Goal: Transaction & Acquisition: Purchase product/service

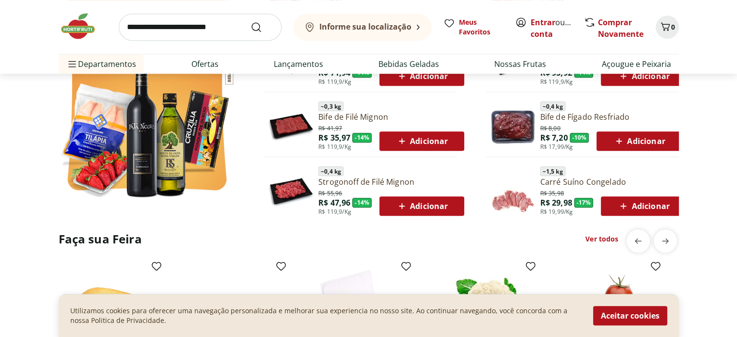
scroll to position [626, 0]
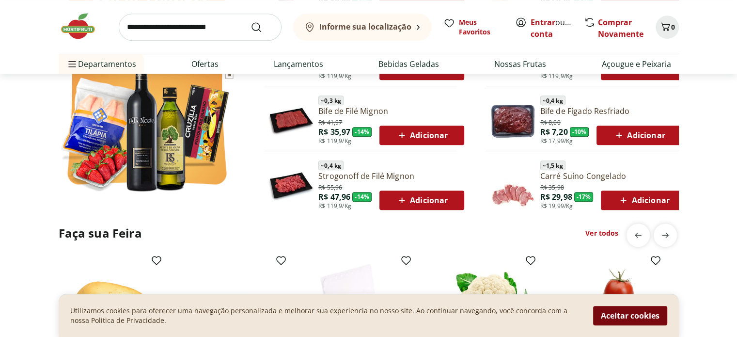
click at [613, 317] on button "Aceitar cookies" at bounding box center [630, 315] width 74 height 19
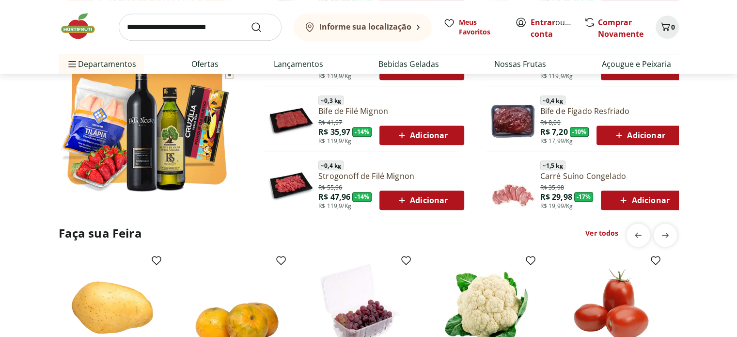
scroll to position [627, 0]
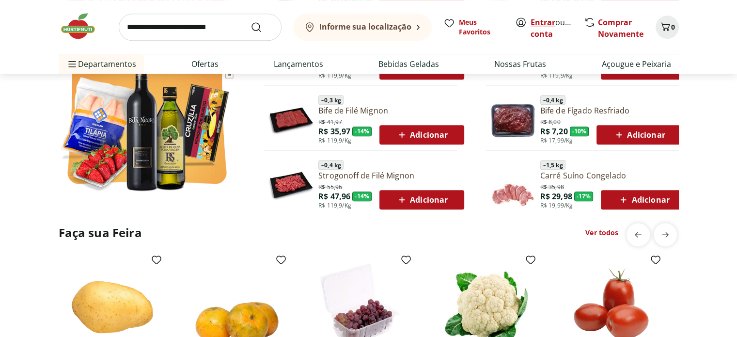
click at [551, 27] on link "Entrar" at bounding box center [543, 22] width 25 height 11
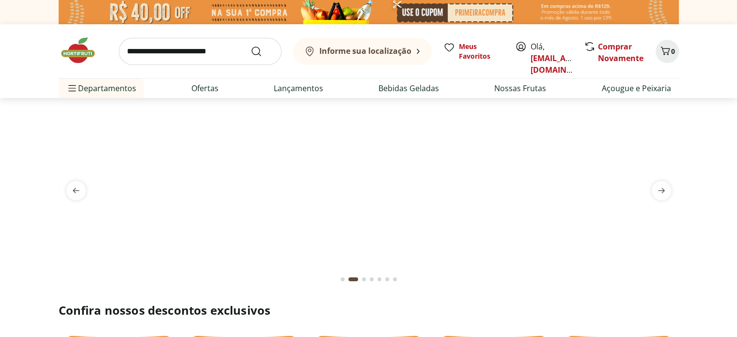
click at [401, 53] on b "Informe sua localização" at bounding box center [365, 51] width 92 height 11
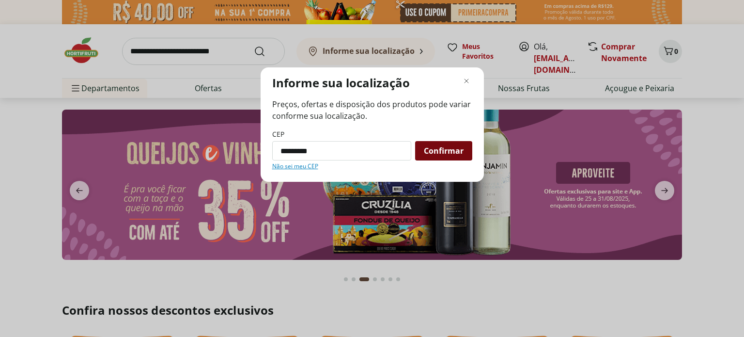
type input "*********"
click at [450, 158] on div "Confirmar" at bounding box center [443, 150] width 57 height 19
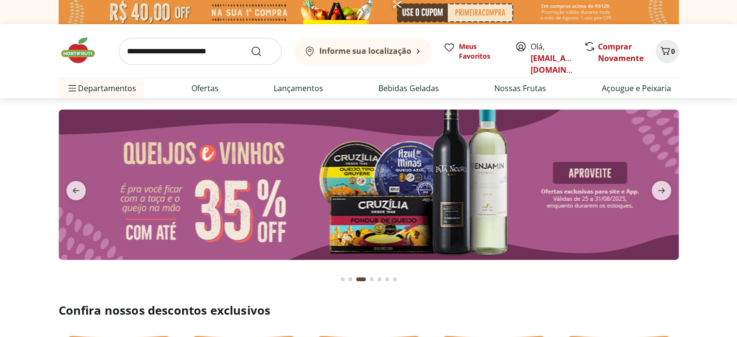
click at [445, 153] on img at bounding box center [369, 185] width 620 height 150
select select "**********"
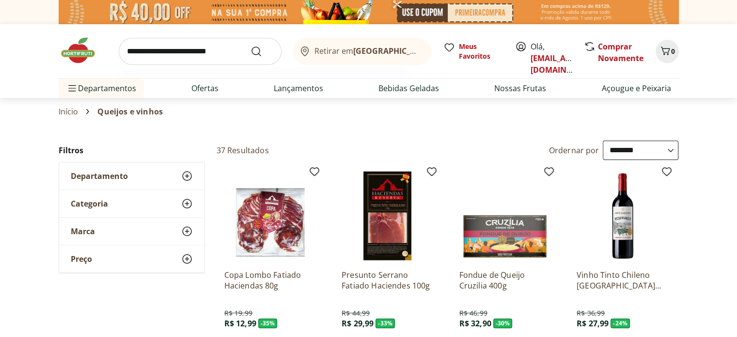
click at [159, 55] on input "search" at bounding box center [200, 51] width 163 height 27
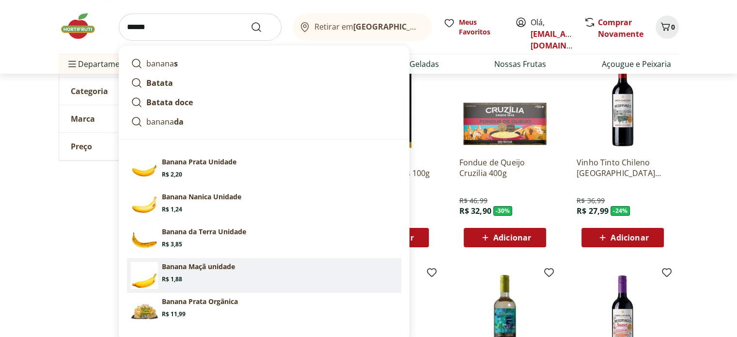
scroll to position [113, 0]
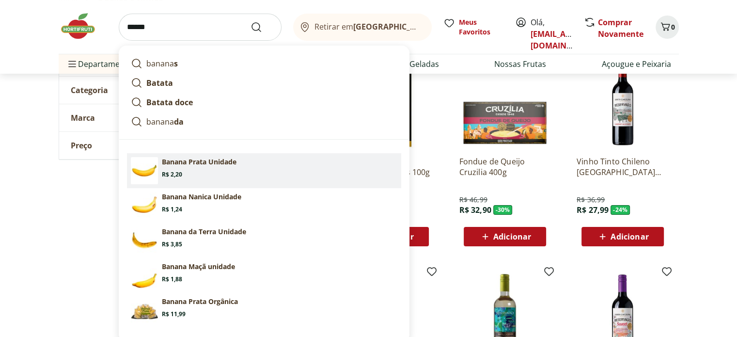
click at [198, 165] on p "Banana Prata Unidade" at bounding box center [199, 162] width 75 height 10
type input "**********"
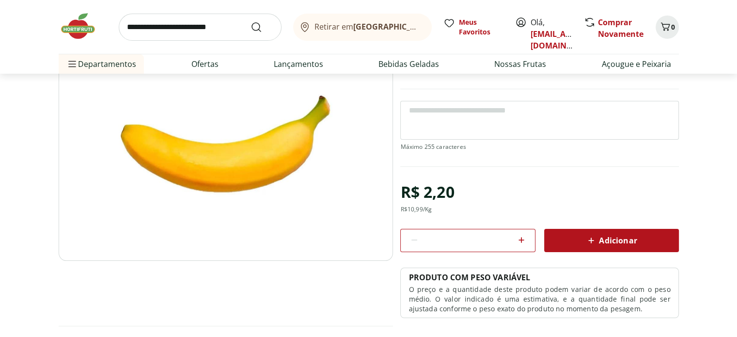
scroll to position [99, 0]
click at [520, 245] on span at bounding box center [522, 240] width 12 height 13
click at [416, 242] on icon at bounding box center [415, 240] width 12 height 12
type input "*"
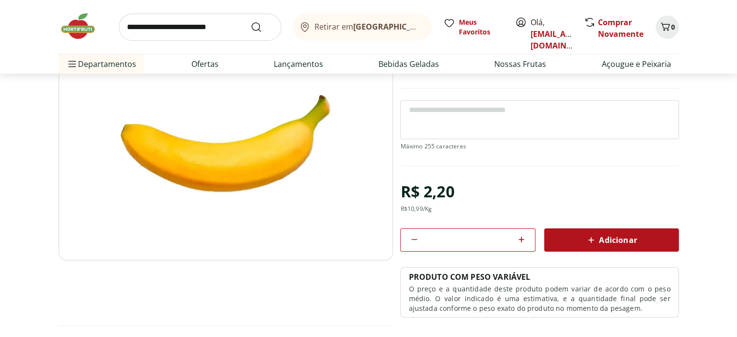
click at [613, 241] on span "Adicionar" at bounding box center [610, 240] width 51 height 12
click at [517, 64] on link "Nossas Frutas" at bounding box center [520, 64] width 52 height 12
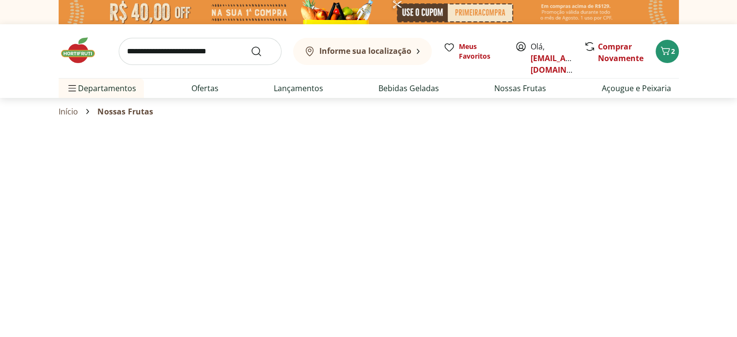
select select "**********"
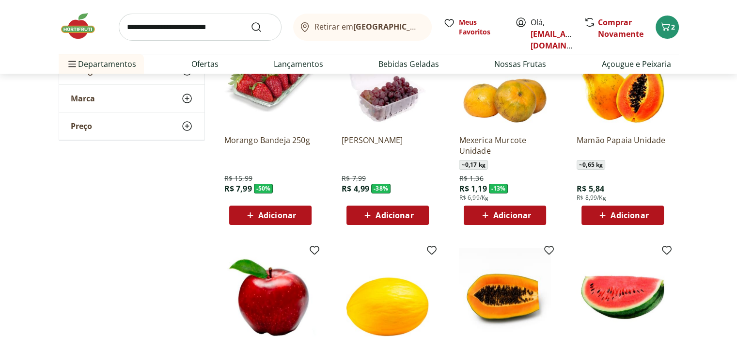
scroll to position [135, 0]
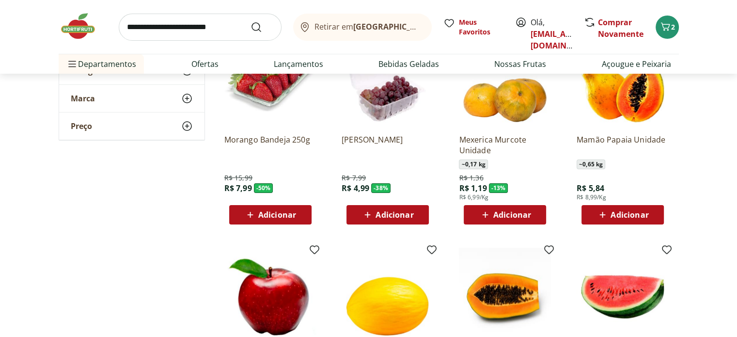
click at [274, 211] on span "Adicionar" at bounding box center [277, 215] width 38 height 8
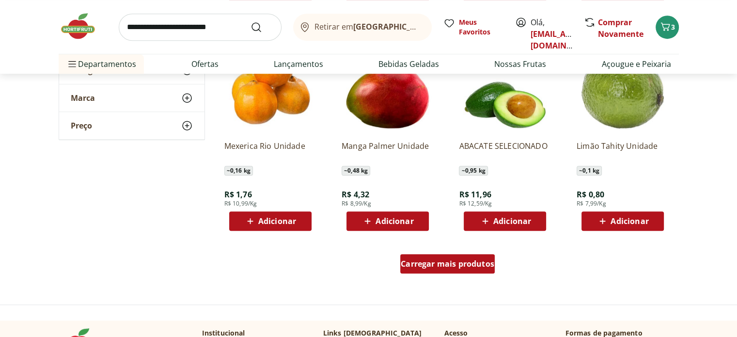
scroll to position [556, 0]
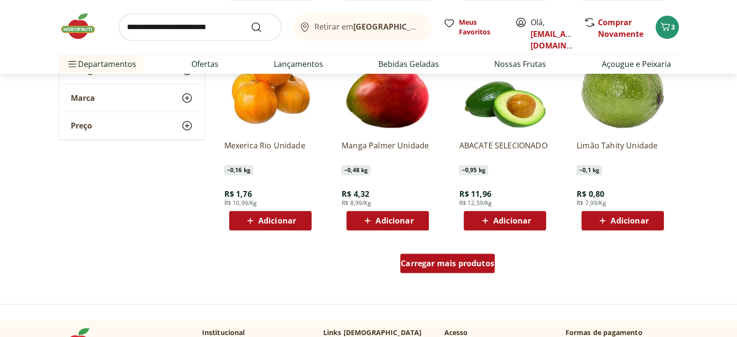
click at [436, 259] on span "Carregar mais produtos" at bounding box center [448, 263] width 94 height 8
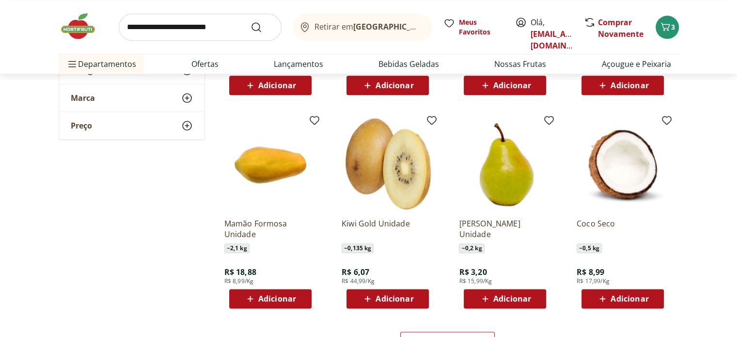
scroll to position [1115, 0]
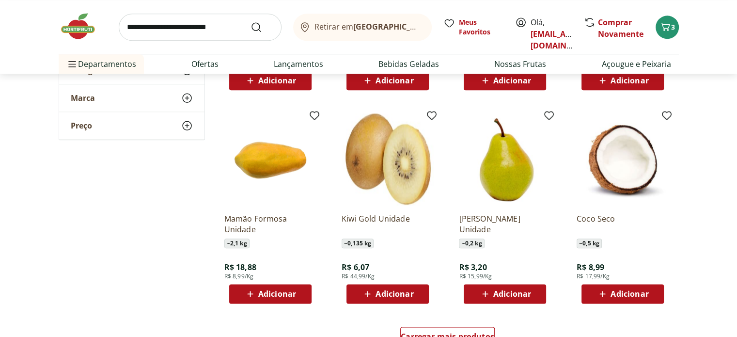
click at [397, 296] on span "Adicionar" at bounding box center [395, 294] width 38 height 8
click at [421, 290] on icon at bounding box center [415, 293] width 12 height 12
click at [357, 295] on icon at bounding box center [361, 293] width 12 height 12
type input "*"
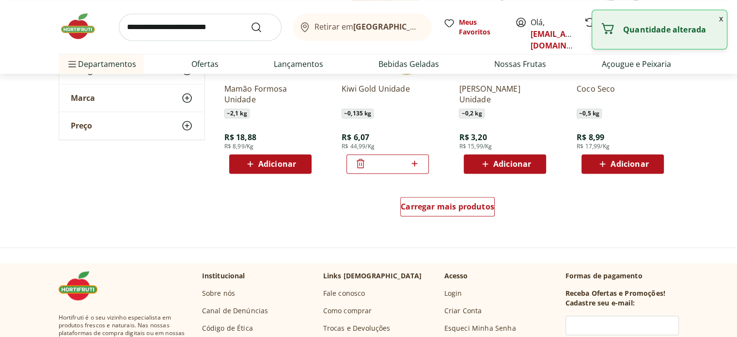
scroll to position [1245, 0]
click at [444, 210] on span "Carregar mais produtos" at bounding box center [448, 207] width 94 height 8
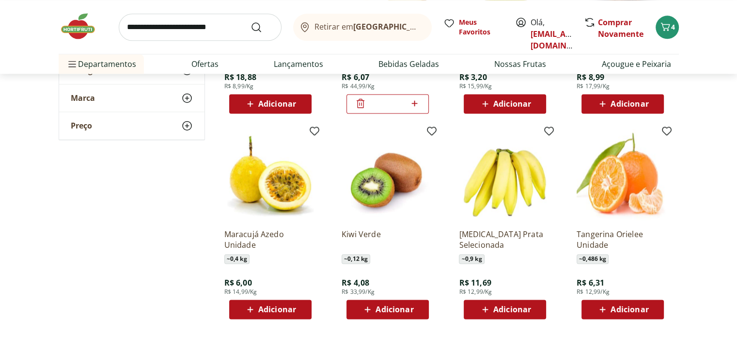
scroll to position [1305, 0]
click at [375, 308] on span "Adicionar" at bounding box center [388, 309] width 52 height 12
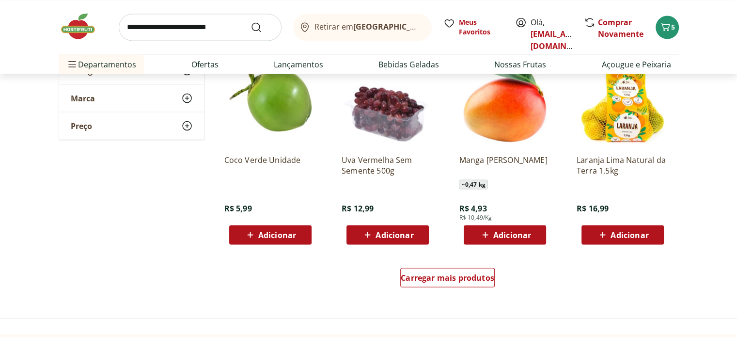
scroll to position [1807, 0]
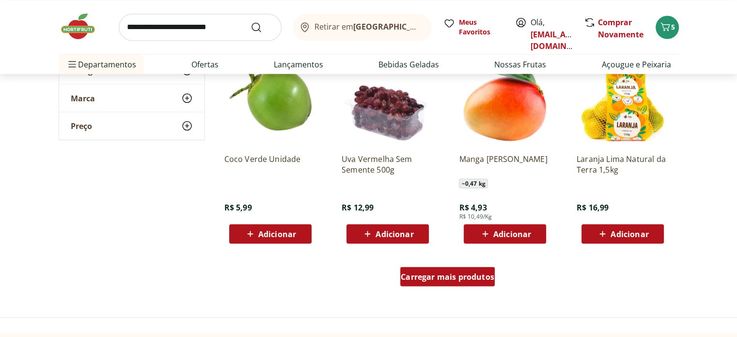
click at [455, 279] on span "Carregar mais produtos" at bounding box center [448, 276] width 94 height 8
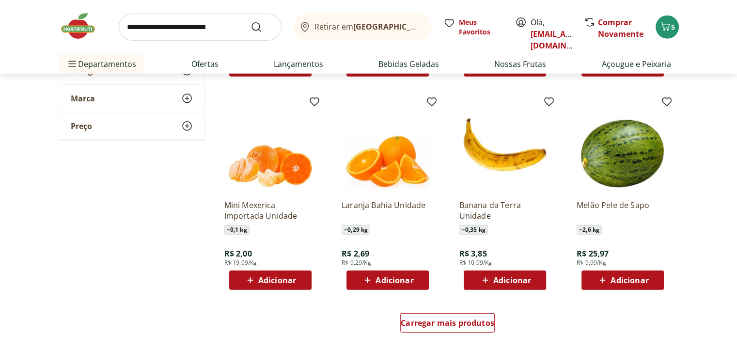
scroll to position [2393, 0]
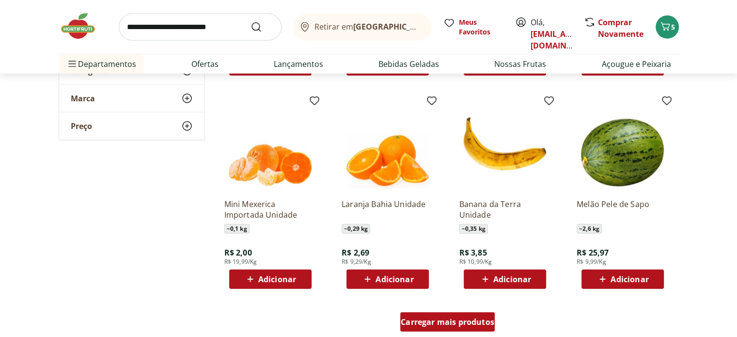
click at [457, 321] on span "Carregar mais produtos" at bounding box center [448, 322] width 94 height 8
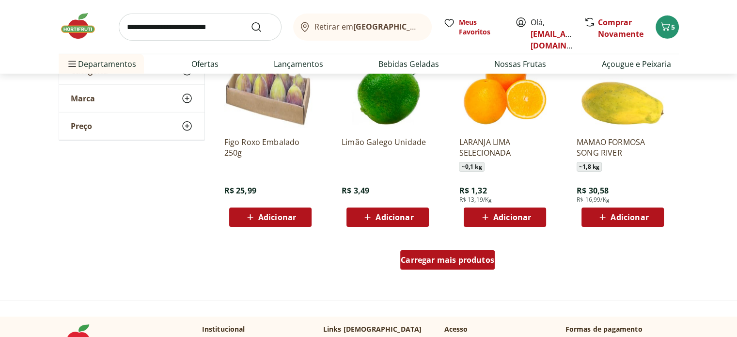
scroll to position [3088, 0]
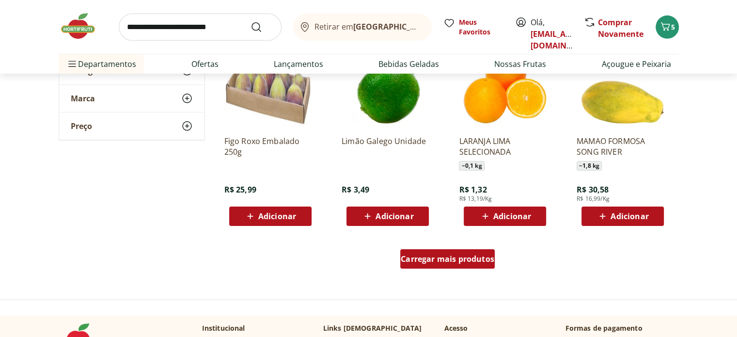
click at [442, 263] on span "Carregar mais produtos" at bounding box center [448, 259] width 94 height 8
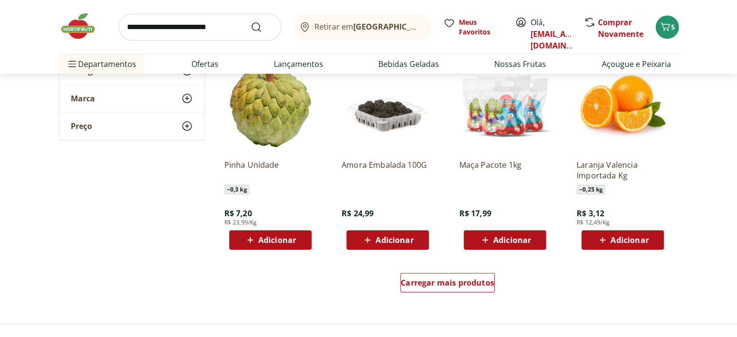
scroll to position [3697, 0]
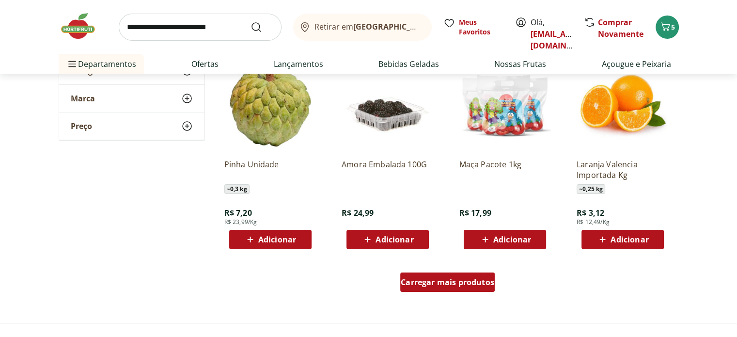
click at [434, 280] on span "Carregar mais produtos" at bounding box center [448, 282] width 94 height 8
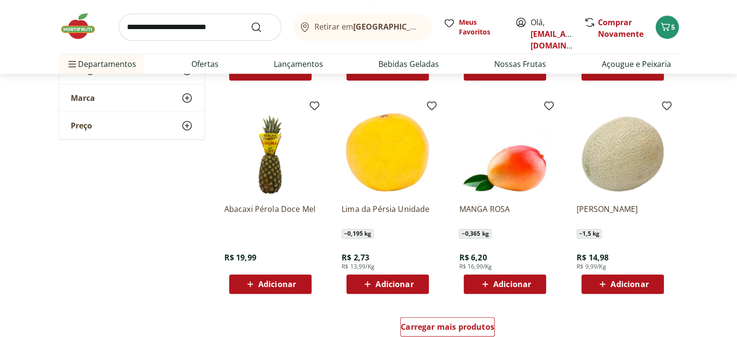
scroll to position [4284, 0]
click at [452, 326] on span "Carregar mais produtos" at bounding box center [448, 327] width 94 height 8
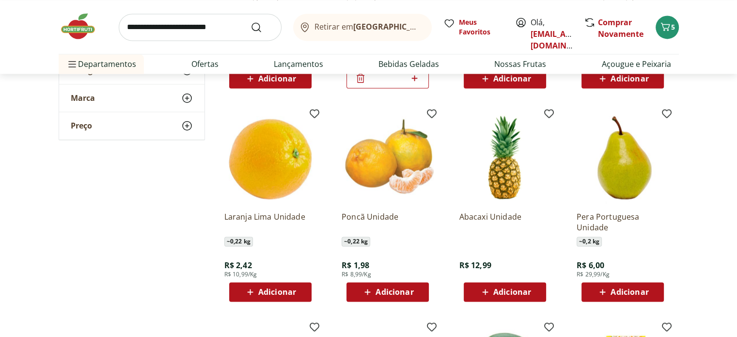
scroll to position [1541, 0]
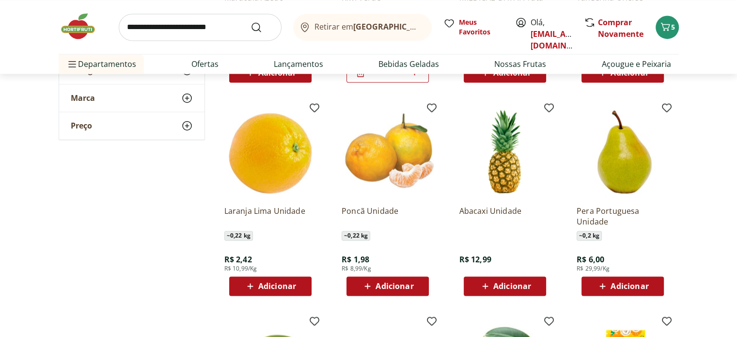
click at [504, 289] on span "Adicionar" at bounding box center [512, 286] width 38 height 8
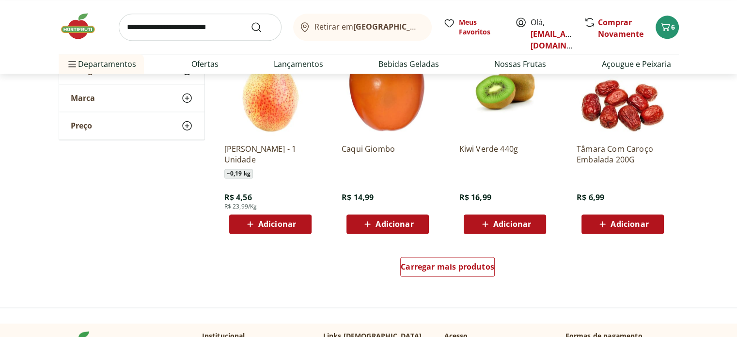
scroll to position [4976, 0]
click at [440, 269] on span "Carregar mais produtos" at bounding box center [448, 267] width 94 height 8
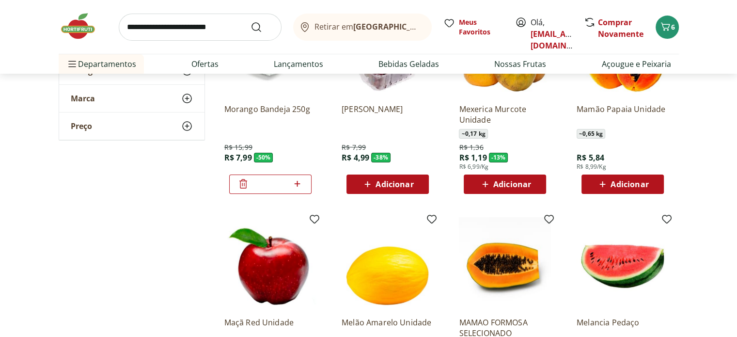
scroll to position [0, 0]
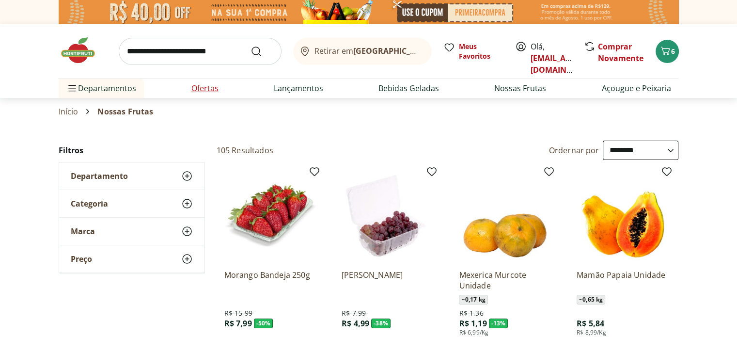
click at [210, 90] on link "Ofertas" at bounding box center [204, 88] width 27 height 12
select select "**********"
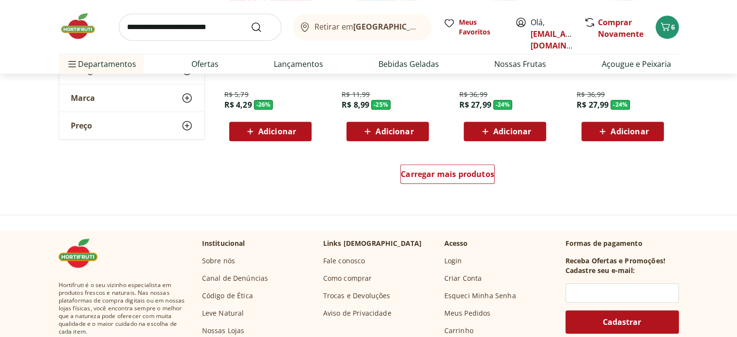
scroll to position [649, 0]
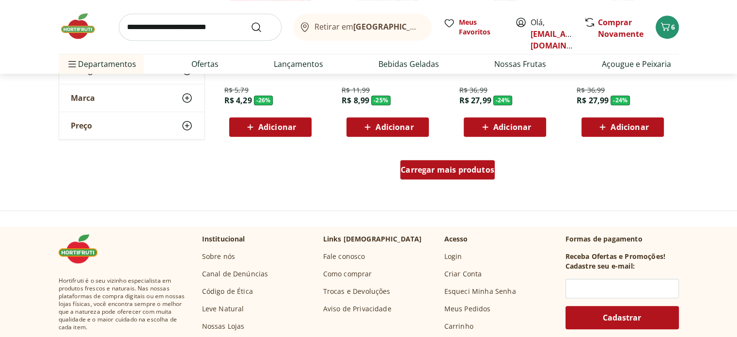
click at [457, 172] on span "Carregar mais produtos" at bounding box center [448, 170] width 94 height 8
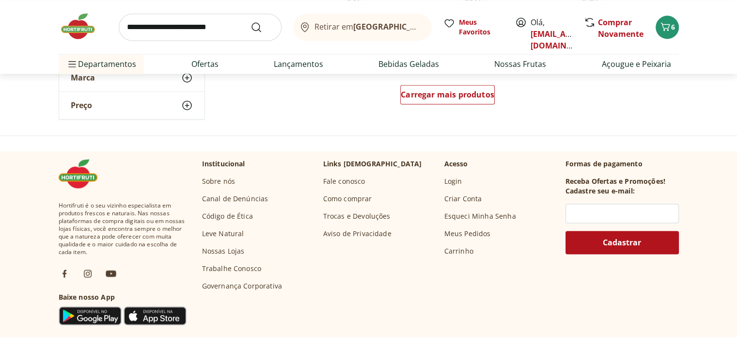
scroll to position [1357, 0]
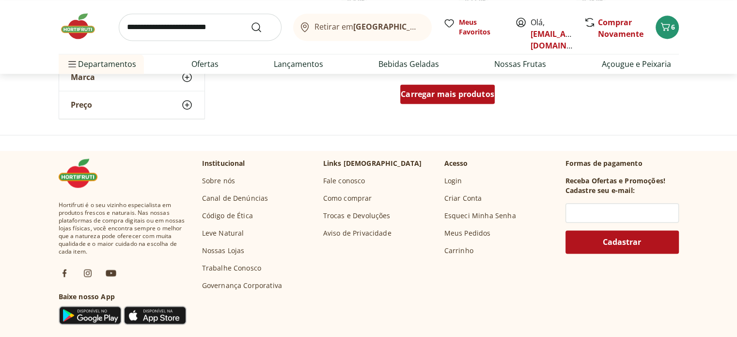
click at [437, 97] on span "Carregar mais produtos" at bounding box center [448, 94] width 94 height 8
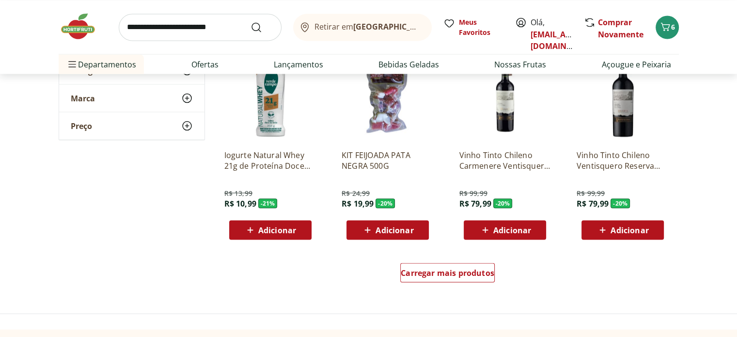
scroll to position [1816, 0]
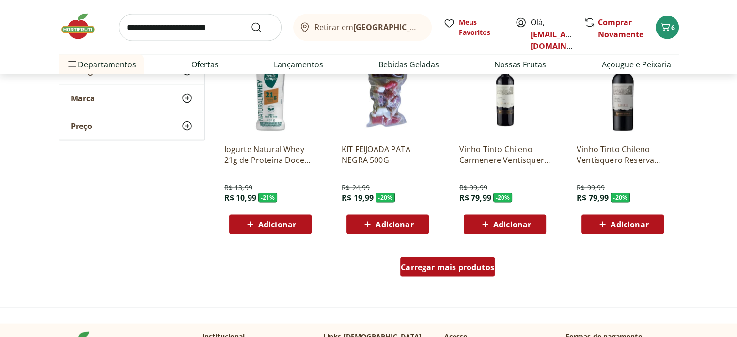
click at [448, 272] on div "Carregar mais produtos" at bounding box center [447, 266] width 95 height 19
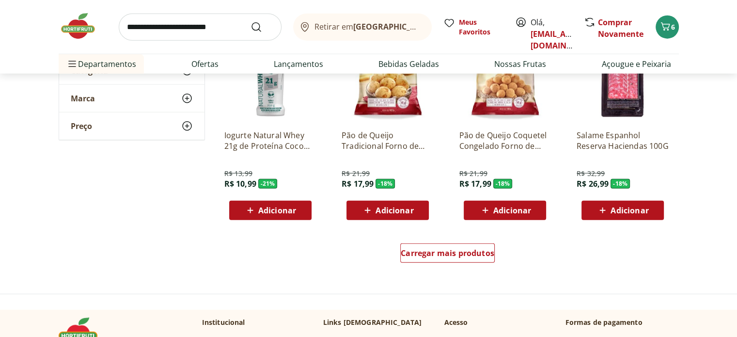
scroll to position [2463, 0]
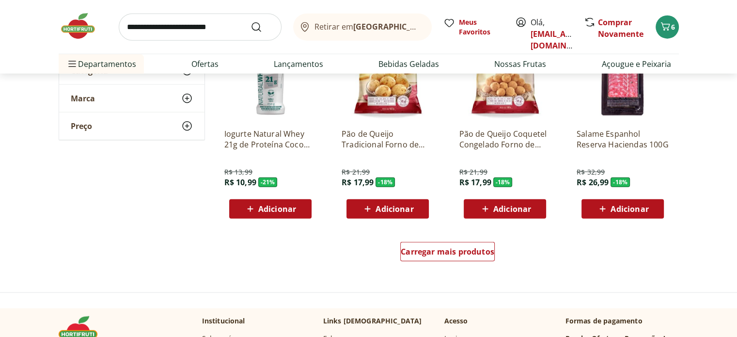
click at [384, 212] on span "Adicionar" at bounding box center [395, 209] width 38 height 8
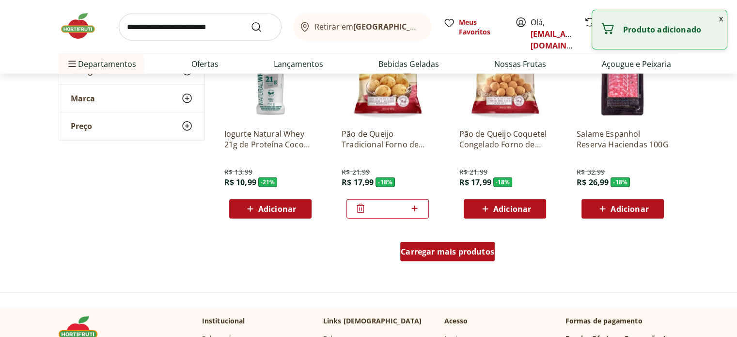
click at [463, 252] on span "Carregar mais produtos" at bounding box center [448, 252] width 94 height 8
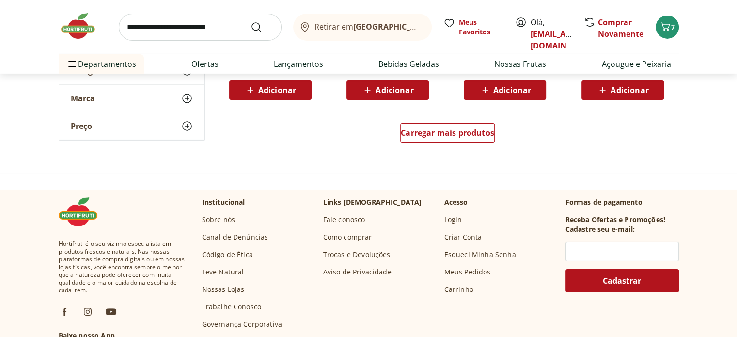
scroll to position [3215, 0]
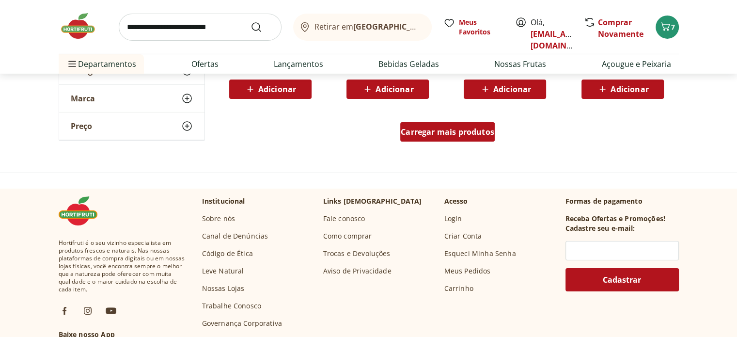
click at [446, 131] on span "Carregar mais produtos" at bounding box center [448, 132] width 94 height 8
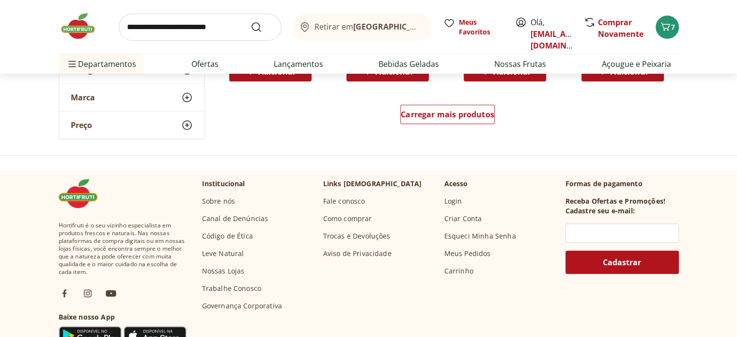
scroll to position [3870, 0]
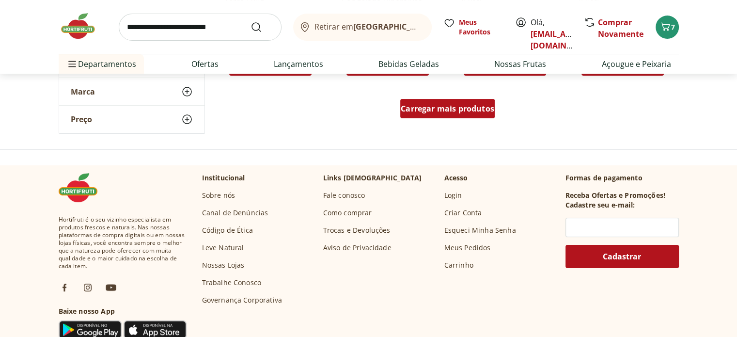
click at [439, 115] on div "Carregar mais produtos" at bounding box center [447, 108] width 95 height 19
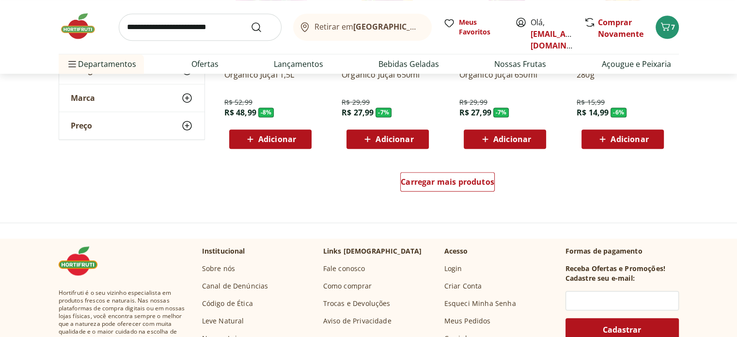
scroll to position [4430, 0]
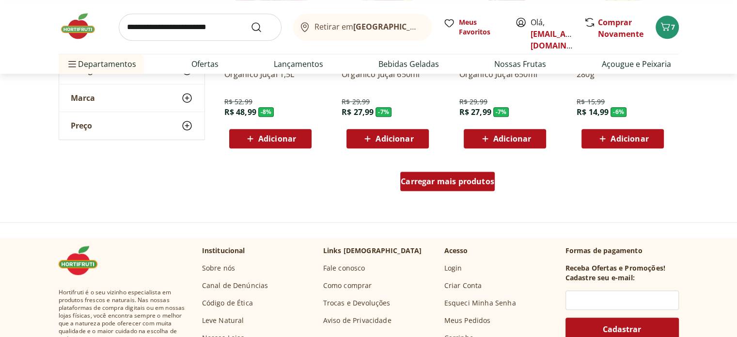
click at [458, 186] on div "Carregar mais produtos" at bounding box center [447, 181] width 95 height 19
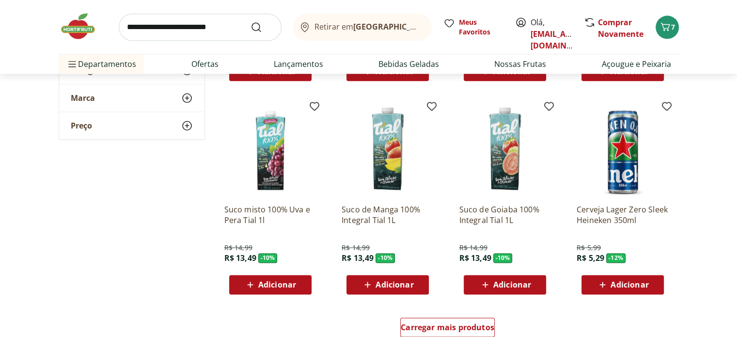
scroll to position [4990, 0]
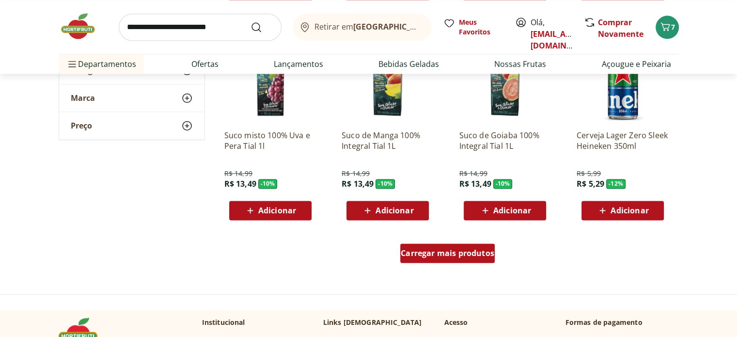
click at [469, 249] on span "Carregar mais produtos" at bounding box center [448, 253] width 94 height 8
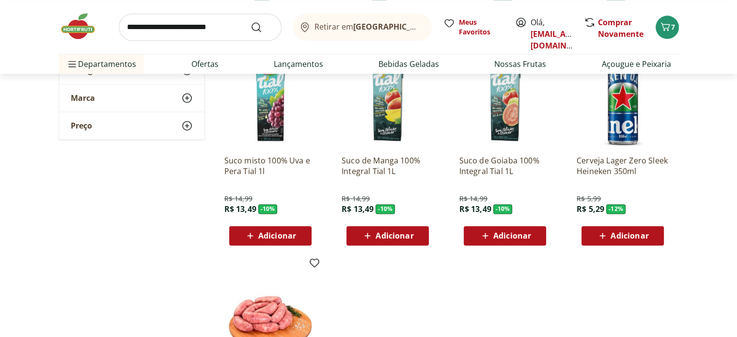
scroll to position [4914, 0]
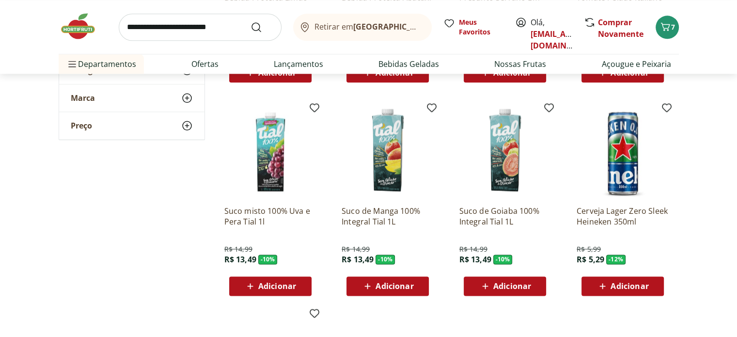
click at [207, 27] on input "search" at bounding box center [200, 27] width 163 height 27
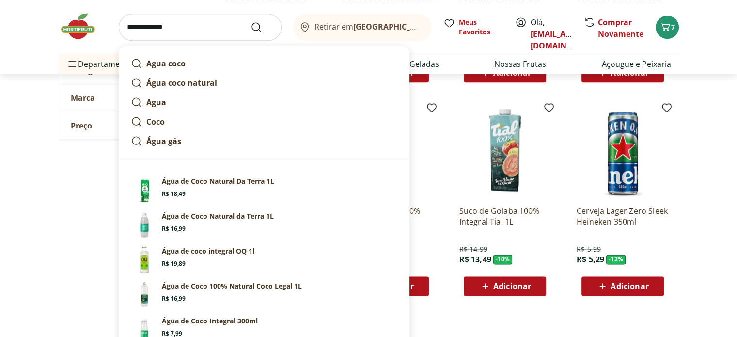
type input "**********"
click at [251, 21] on button "Submit Search" at bounding box center [262, 27] width 23 height 12
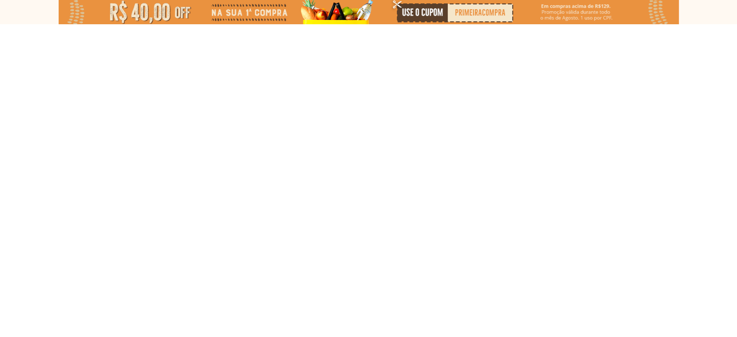
select select "**********"
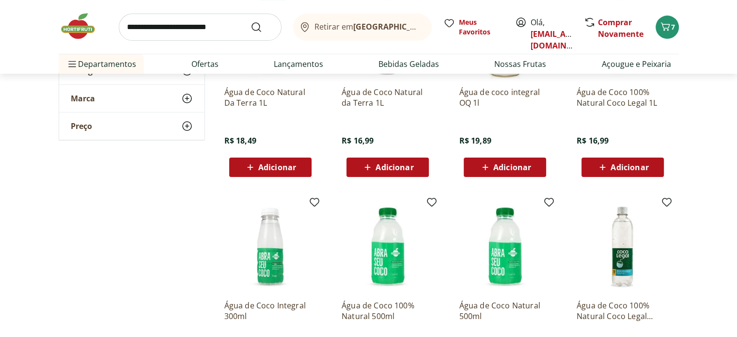
scroll to position [219, 0]
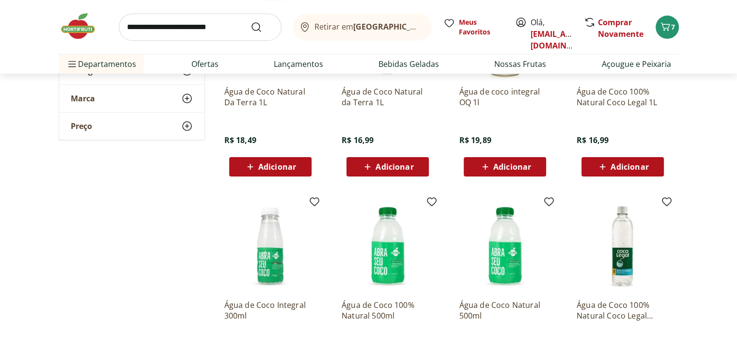
click at [632, 166] on span "Adicionar" at bounding box center [630, 167] width 38 height 8
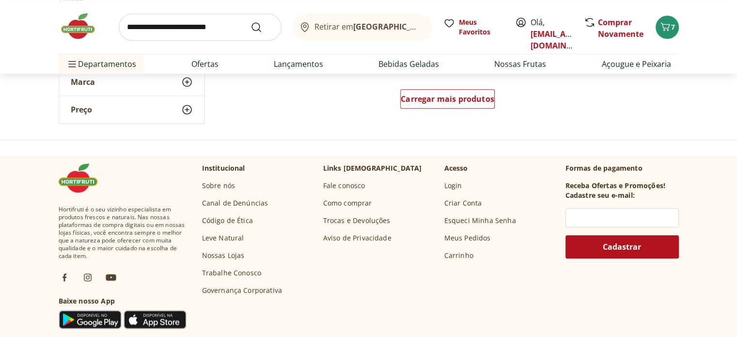
scroll to position [756, 0]
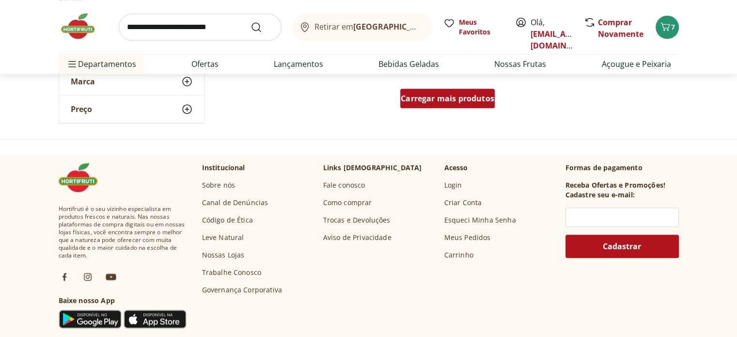
click at [455, 108] on link "Carregar mais produtos" at bounding box center [447, 100] width 95 height 23
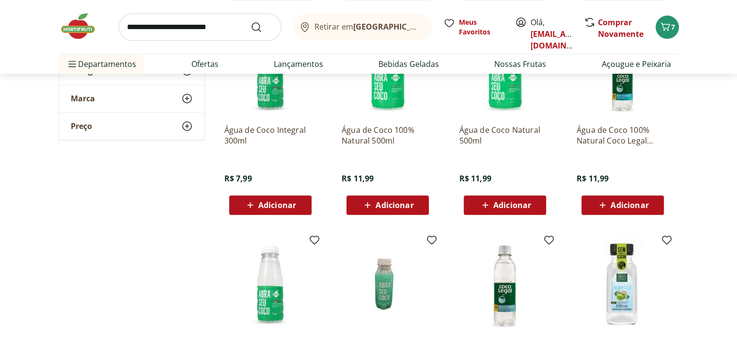
scroll to position [351, 0]
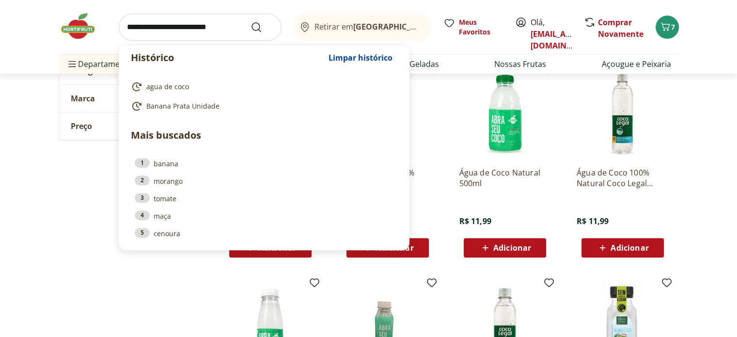
click at [171, 33] on input "search" at bounding box center [200, 27] width 163 height 27
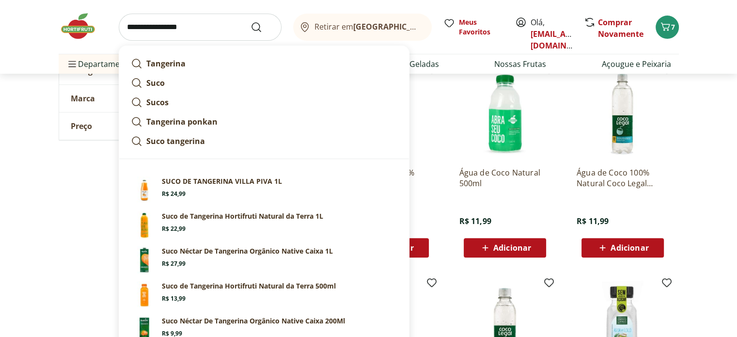
type input "**********"
click at [251, 21] on button "Submit Search" at bounding box center [262, 27] width 23 height 12
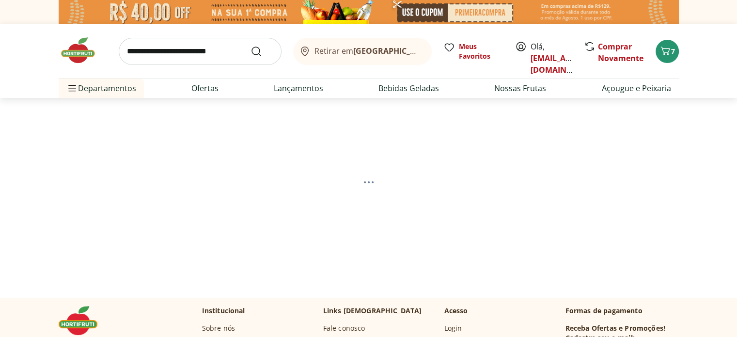
select select "**********"
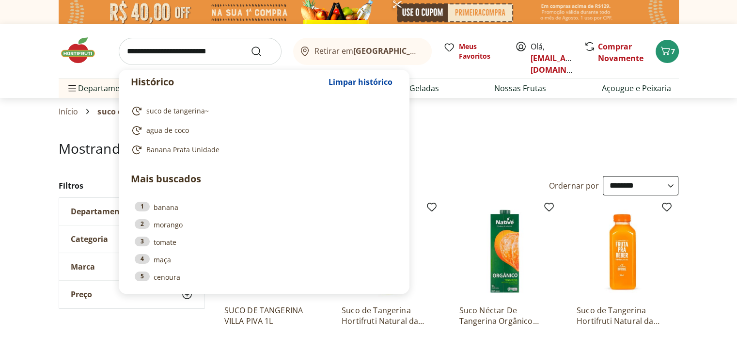
click at [197, 50] on input "search" at bounding box center [200, 51] width 163 height 27
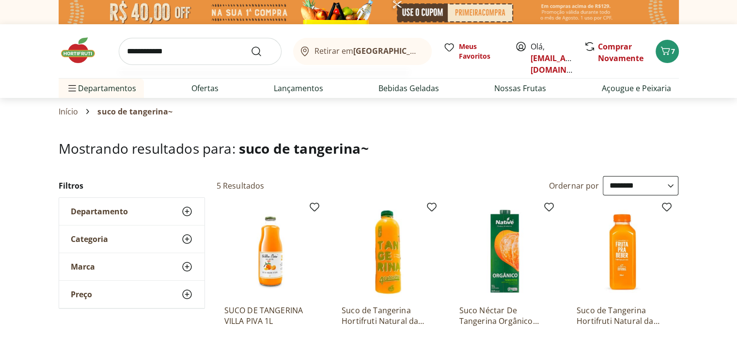
type input "**********"
click at [251, 46] on button "Submit Search" at bounding box center [262, 52] width 23 height 12
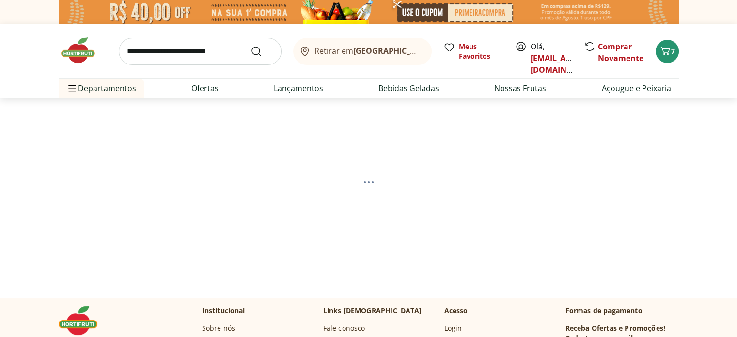
select select "**********"
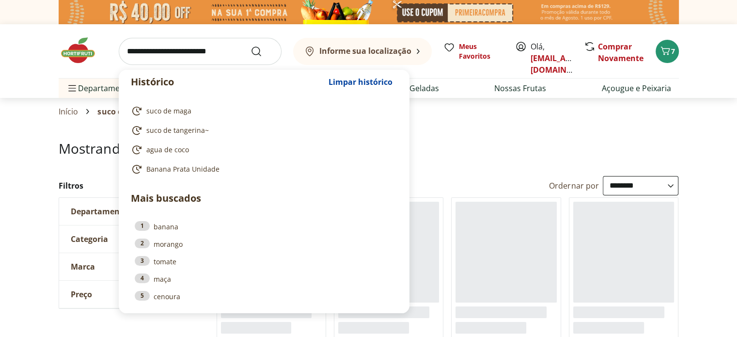
click at [197, 50] on input "search" at bounding box center [200, 51] width 163 height 27
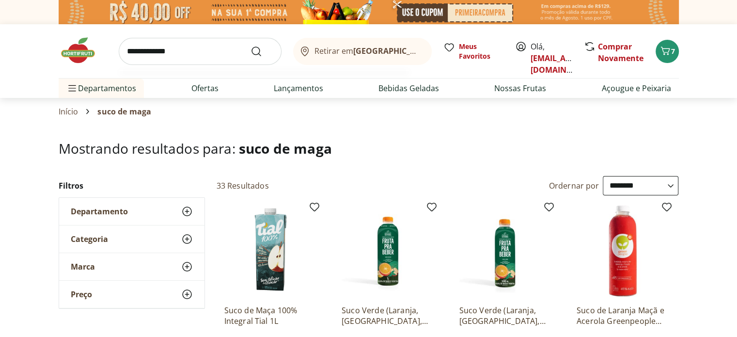
type input "**********"
click at [251, 46] on button "Submit Search" at bounding box center [262, 52] width 23 height 12
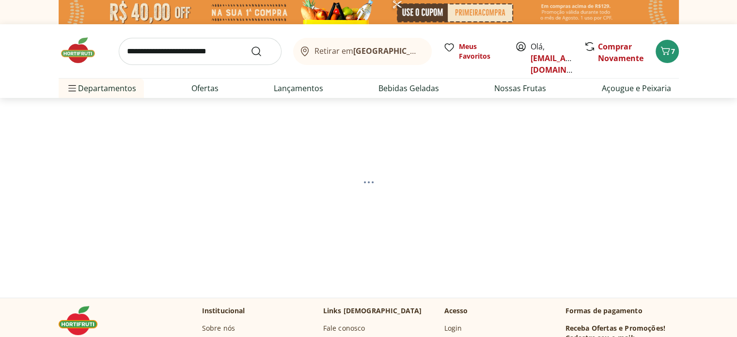
select select "**********"
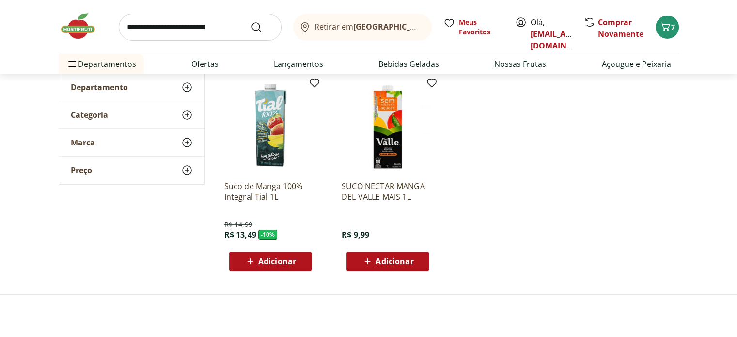
scroll to position [131, 0]
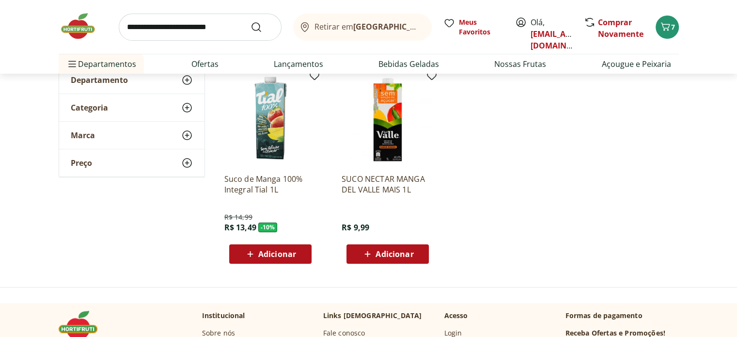
click at [278, 254] on span "Adicionar" at bounding box center [277, 254] width 38 height 8
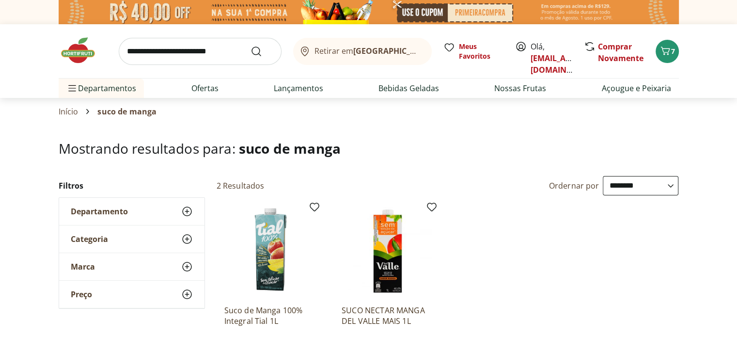
scroll to position [0, 0]
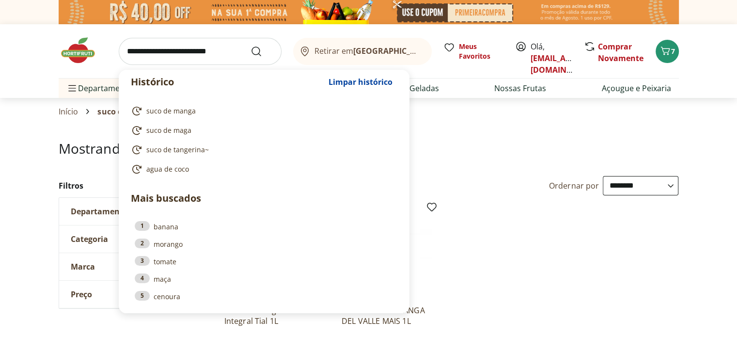
click at [156, 46] on input "search" at bounding box center [200, 51] width 163 height 27
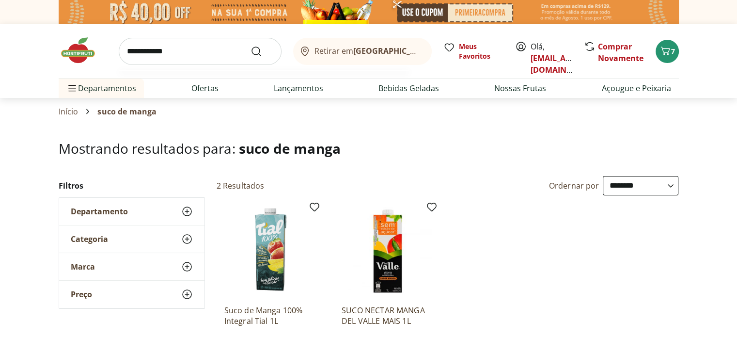
type input "**********"
click at [251, 46] on button "Submit Search" at bounding box center [262, 52] width 23 height 12
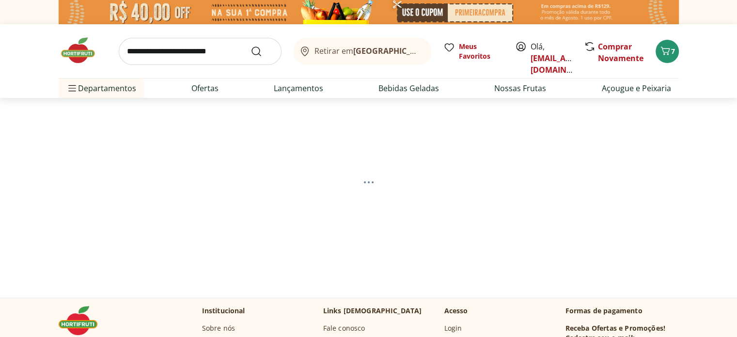
select select "**********"
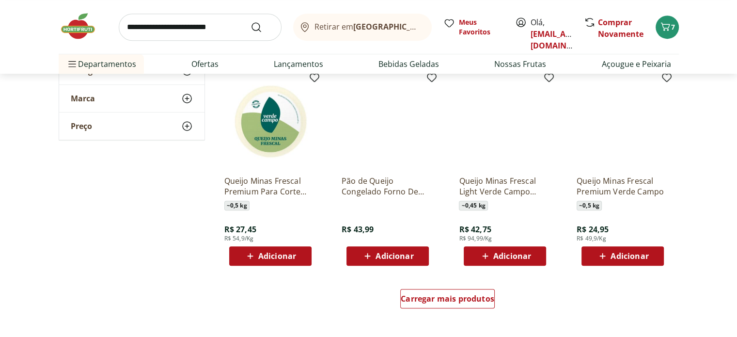
scroll to position [605, 0]
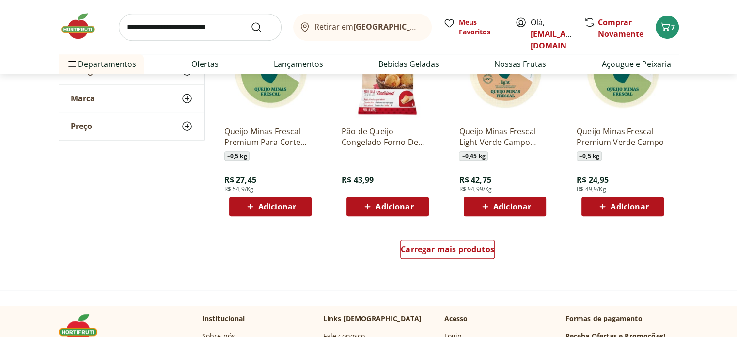
click at [290, 203] on span "Adicionar" at bounding box center [277, 207] width 38 height 8
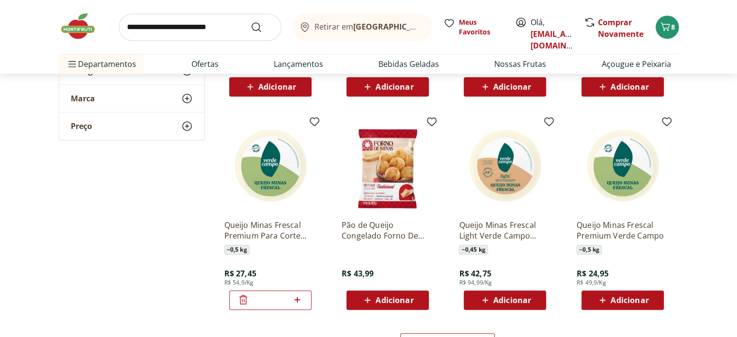
scroll to position [591, 0]
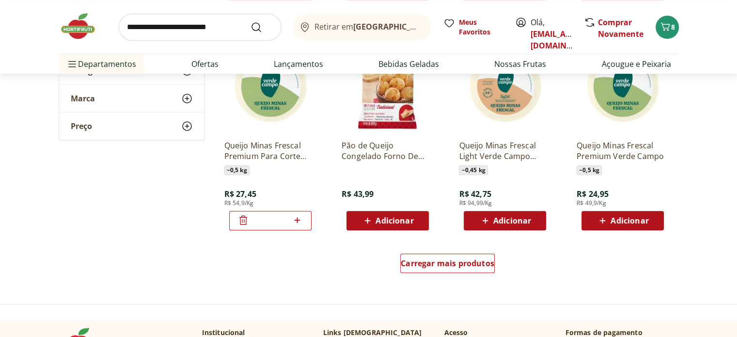
click at [629, 105] on img at bounding box center [623, 86] width 92 height 92
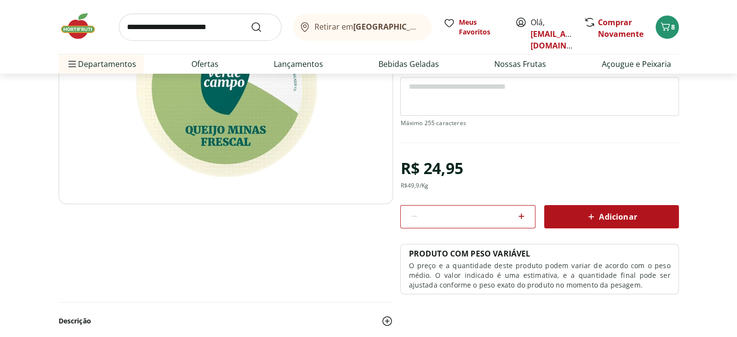
scroll to position [161, 0]
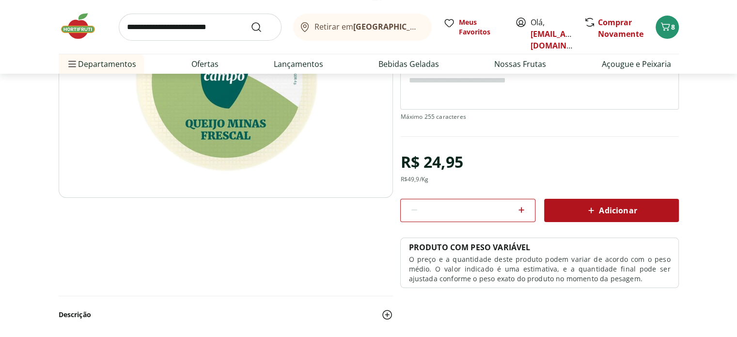
click at [623, 213] on span "Adicionar" at bounding box center [610, 211] width 51 height 12
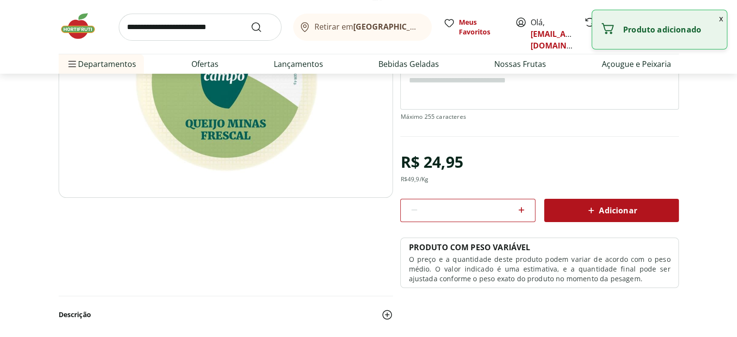
scroll to position [0, 0]
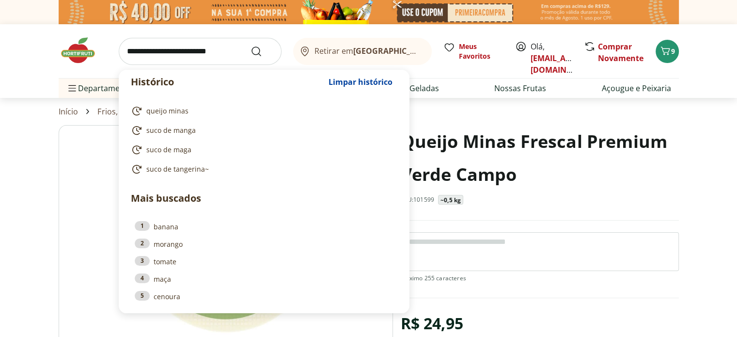
click at [135, 52] on input "search" at bounding box center [200, 51] width 163 height 27
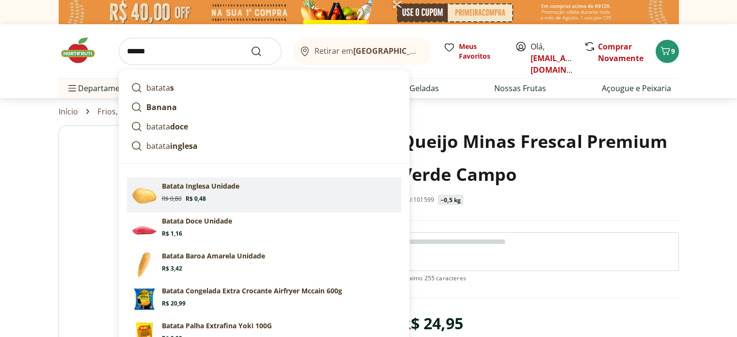
click at [231, 184] on p "Batata Inglesa Unidade" at bounding box center [201, 186] width 78 height 10
type input "**********"
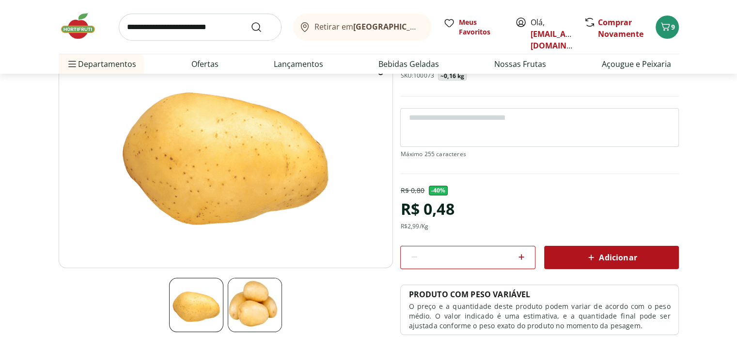
scroll to position [94, 0]
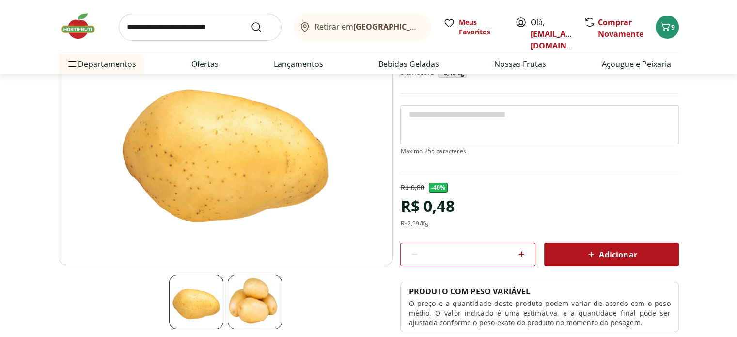
click at [521, 250] on icon at bounding box center [522, 254] width 12 height 12
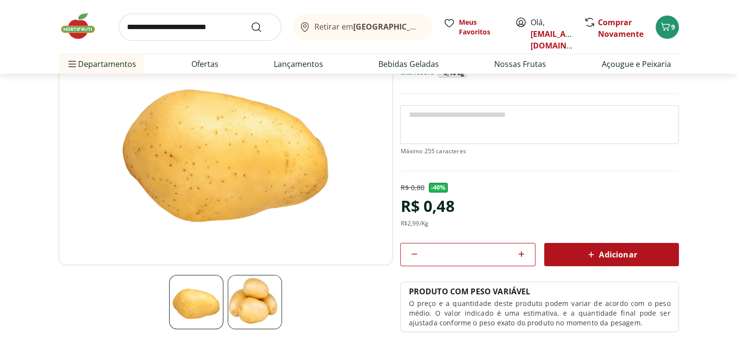
click at [521, 250] on icon at bounding box center [522, 254] width 12 height 12
type input "*"
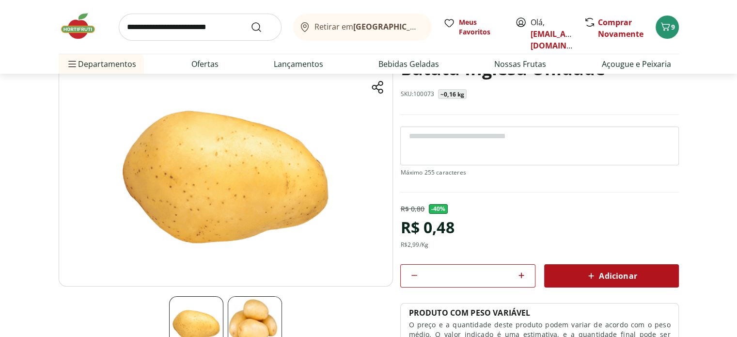
scroll to position [71, 0]
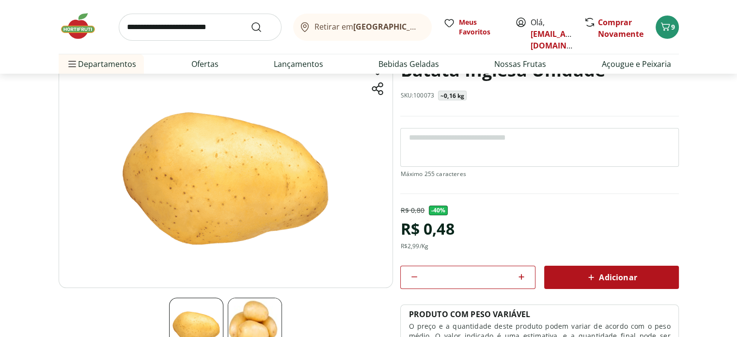
click at [442, 137] on textarea at bounding box center [539, 147] width 278 height 39
click at [409, 139] on textarea "**********" at bounding box center [539, 147] width 278 height 39
click at [453, 137] on textarea "**********" at bounding box center [539, 147] width 278 height 39
type textarea "**********"
click at [585, 270] on div "Adicionar" at bounding box center [611, 276] width 119 height 17
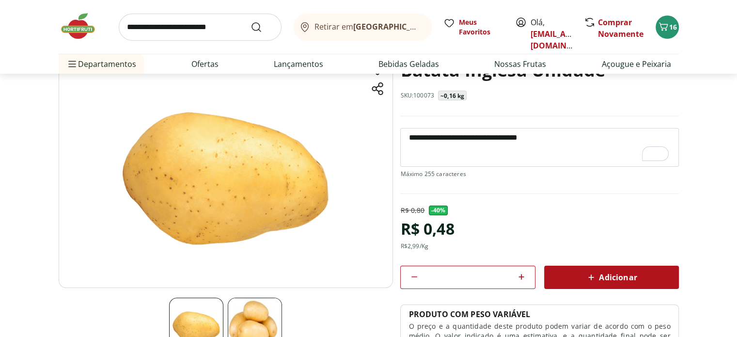
click at [205, 30] on input "search" at bounding box center [200, 27] width 163 height 27
type input "*******"
click at [251, 21] on button "Submit Search" at bounding box center [262, 27] width 23 height 12
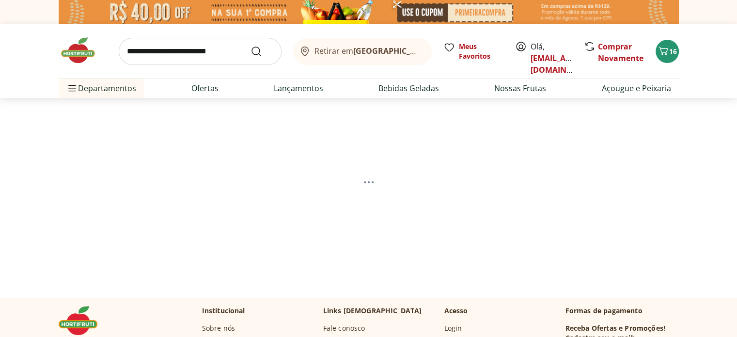
select select "**********"
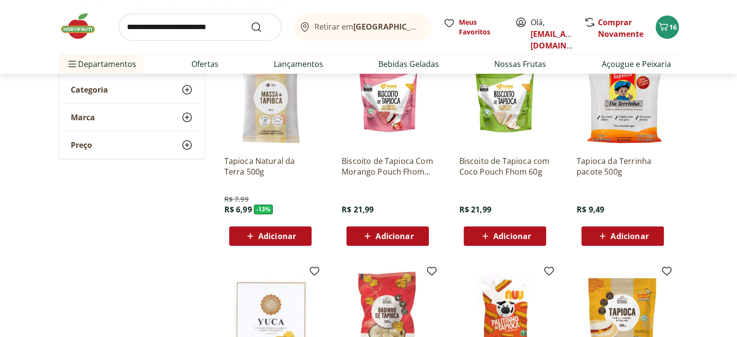
scroll to position [149, 0]
click at [628, 241] on span "Adicionar" at bounding box center [623, 236] width 52 height 12
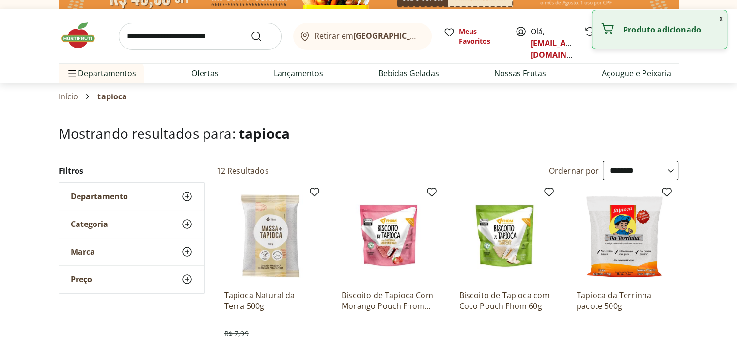
scroll to position [0, 0]
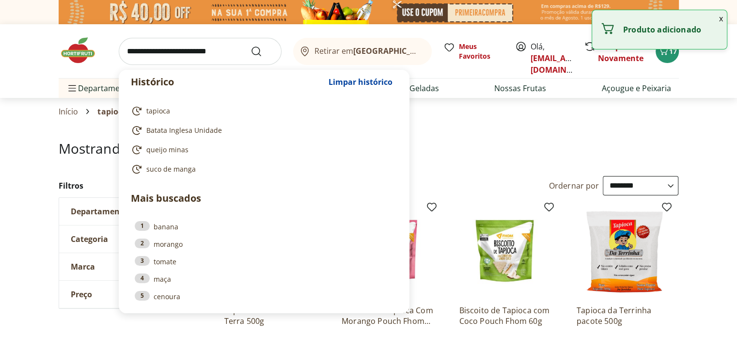
click at [191, 51] on input "search" at bounding box center [200, 51] width 163 height 27
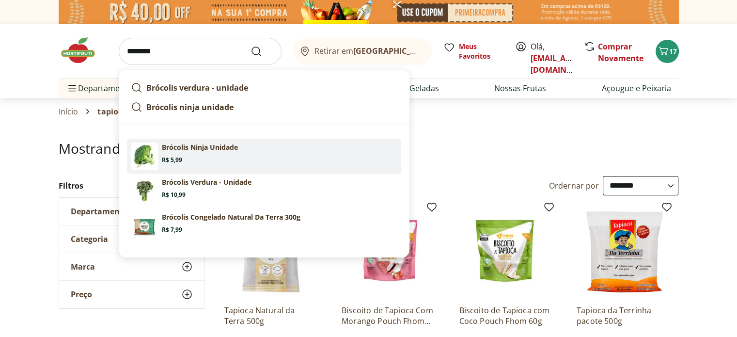
click at [210, 153] on section "Brócolis Ninja Unidade Price: R$ 5,99" at bounding box center [280, 152] width 236 height 21
type input "**********"
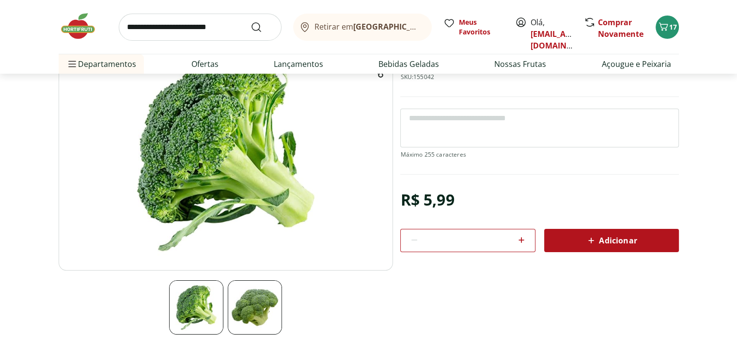
scroll to position [89, 0]
click at [606, 236] on span "Adicionar" at bounding box center [610, 240] width 51 height 12
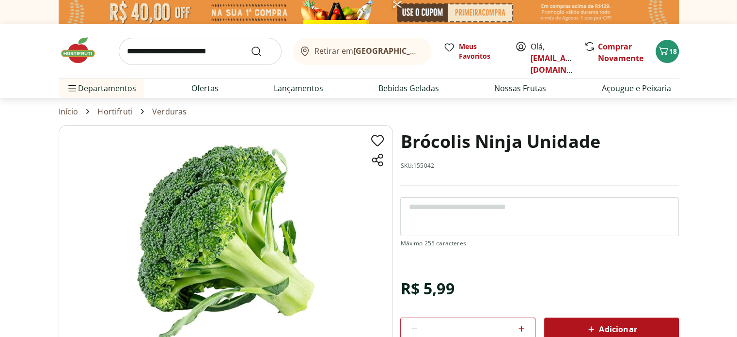
scroll to position [83, 0]
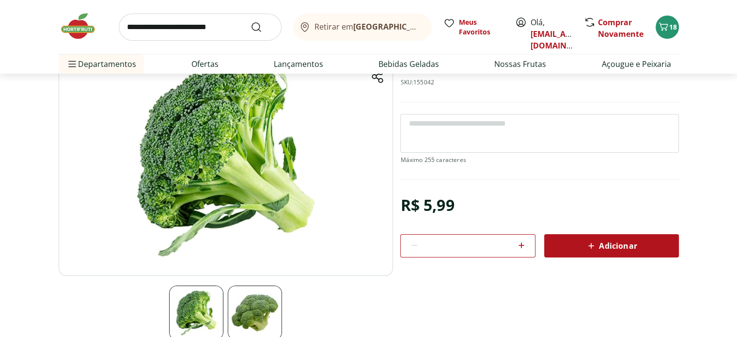
click at [616, 250] on span "Adicionar" at bounding box center [610, 246] width 51 height 12
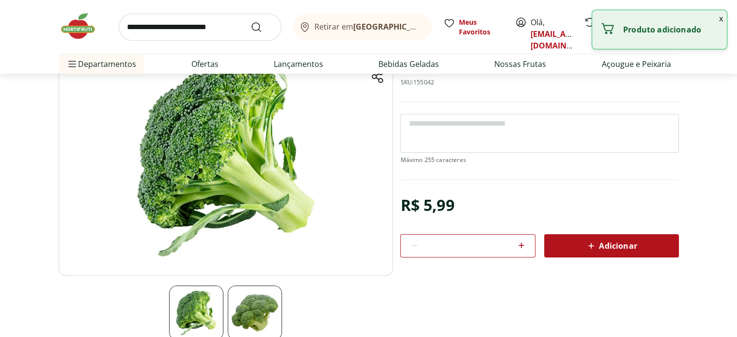
click at [151, 31] on input "search" at bounding box center [200, 27] width 163 height 27
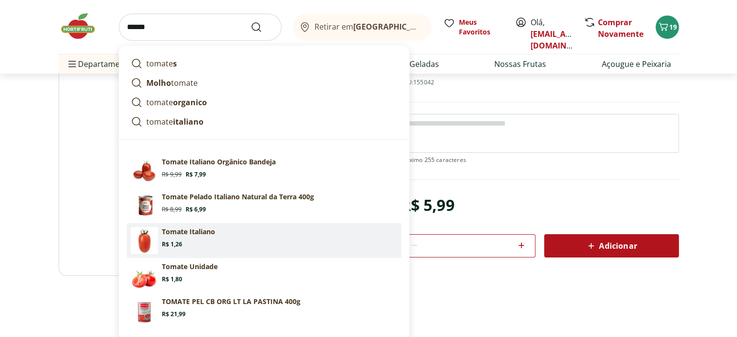
click at [204, 239] on section "Tomate Italiano Price: R$ 1,26" at bounding box center [280, 237] width 236 height 21
type input "**********"
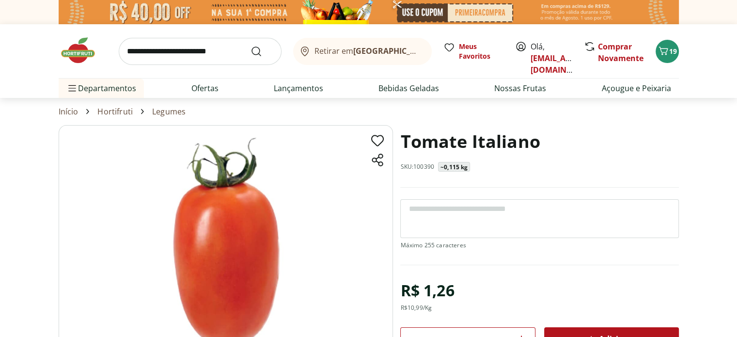
scroll to position [126, 0]
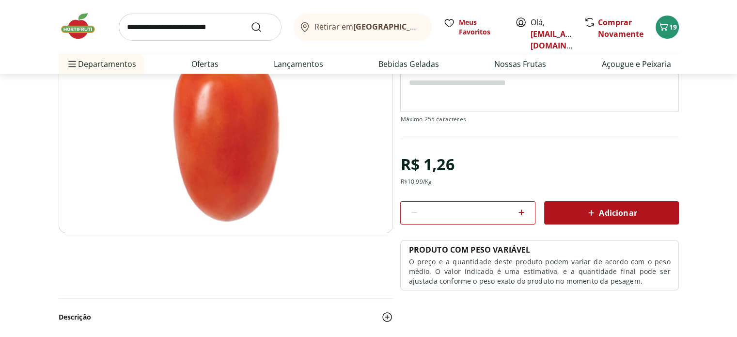
click at [523, 214] on icon at bounding box center [522, 212] width 12 height 12
type input "*"
click at [608, 214] on span "Adicionar" at bounding box center [610, 213] width 51 height 12
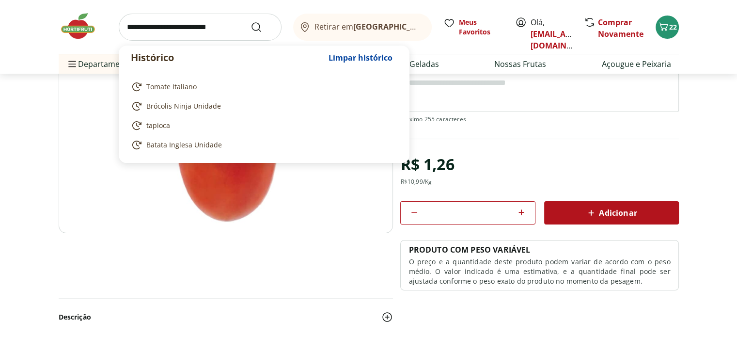
click at [195, 32] on input "search" at bounding box center [200, 27] width 163 height 27
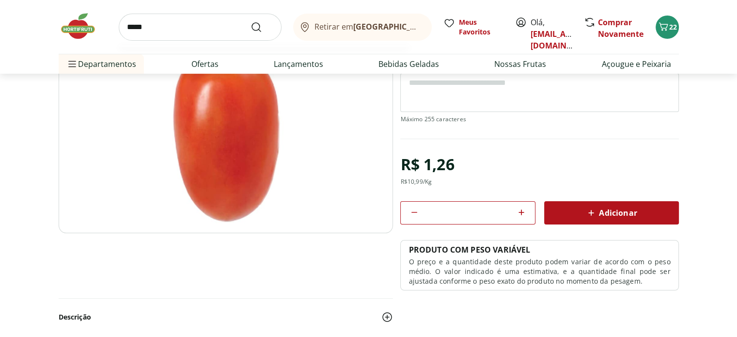
type input "*****"
click at [251, 21] on button "Submit Search" at bounding box center [262, 27] width 23 height 12
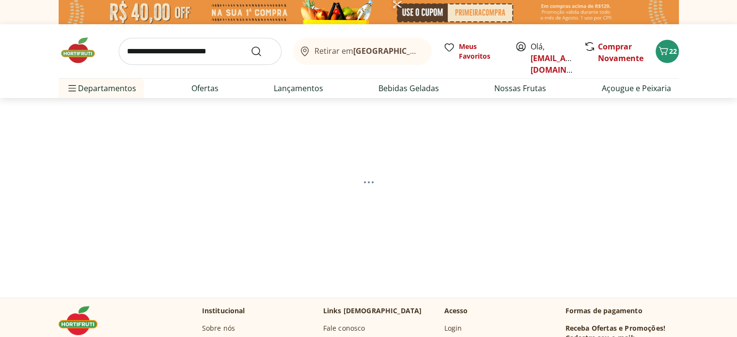
select select "**********"
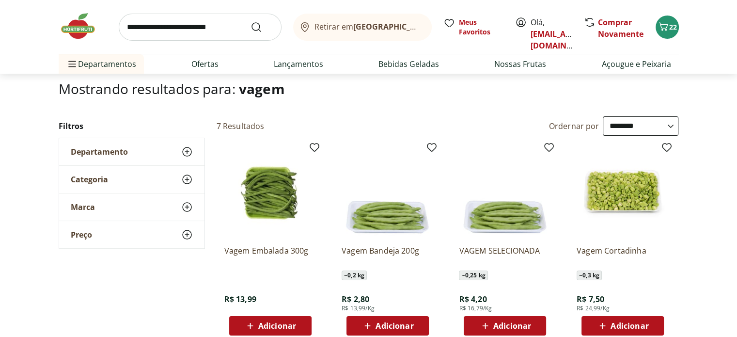
scroll to position [63, 0]
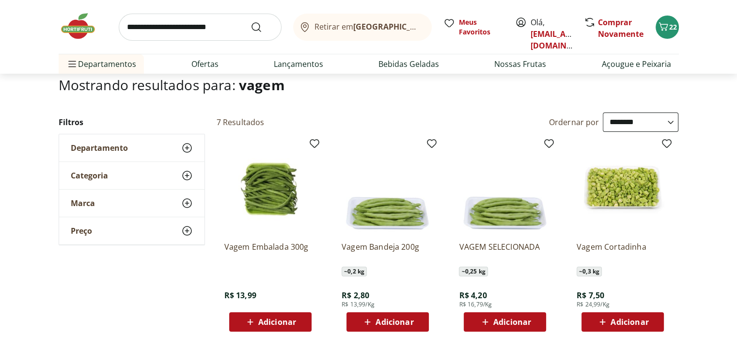
click at [390, 321] on span "Adicionar" at bounding box center [395, 322] width 38 height 8
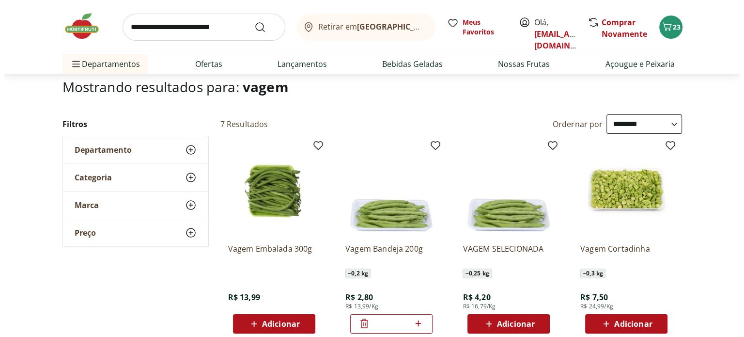
scroll to position [0, 0]
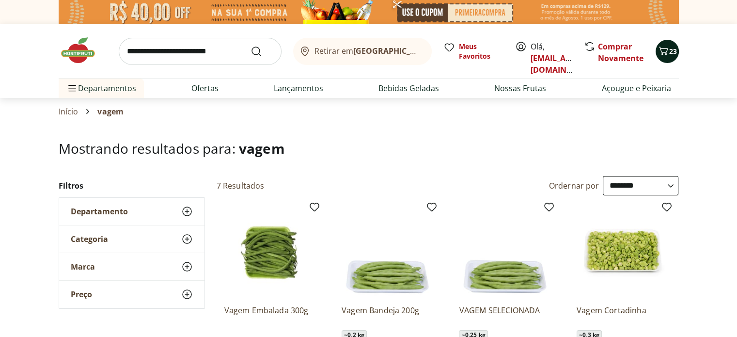
click at [666, 48] on icon "Carrinho" at bounding box center [663, 51] width 9 height 8
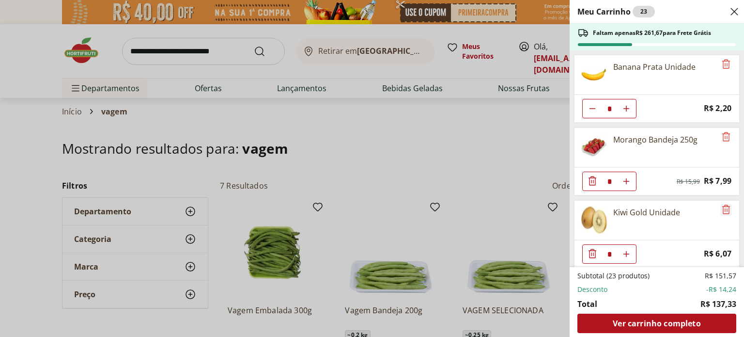
click at [724, 209] on icon "Remove" at bounding box center [727, 210] width 12 height 12
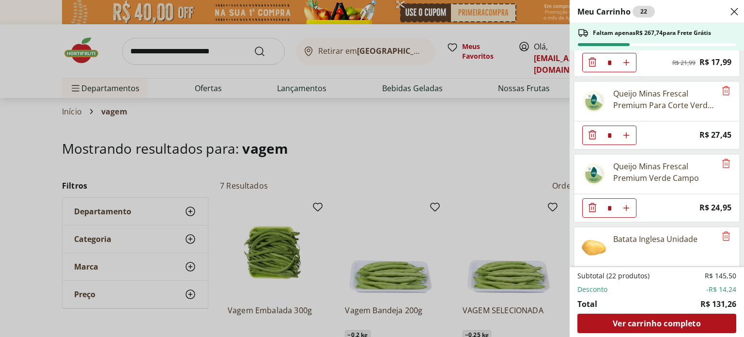
scroll to position [336, 0]
click at [723, 91] on icon "Remove" at bounding box center [727, 91] width 12 height 12
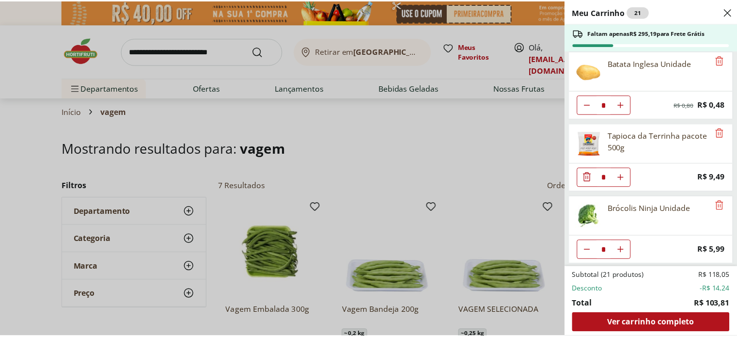
scroll to position [580, 0]
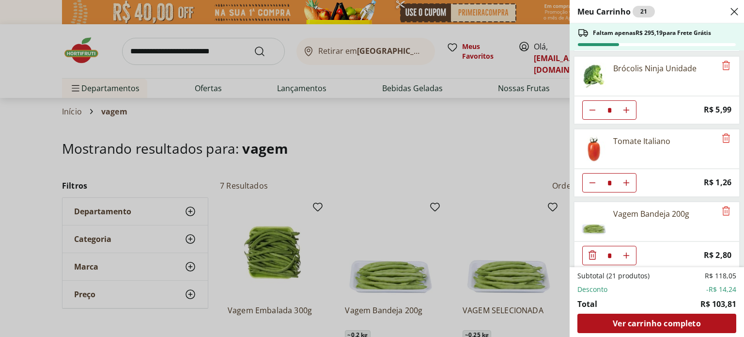
click at [174, 52] on div "Meu Carrinho 21 Faltam apenas R$ 295,19 para Frete Grátis Banana Prata Unidade …" at bounding box center [372, 168] width 744 height 337
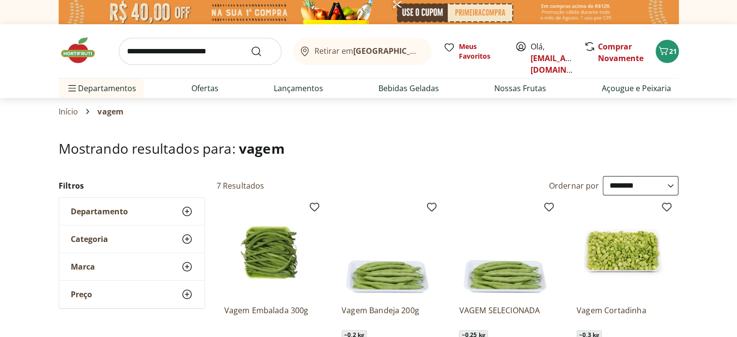
click at [179, 52] on input "search" at bounding box center [200, 51] width 163 height 27
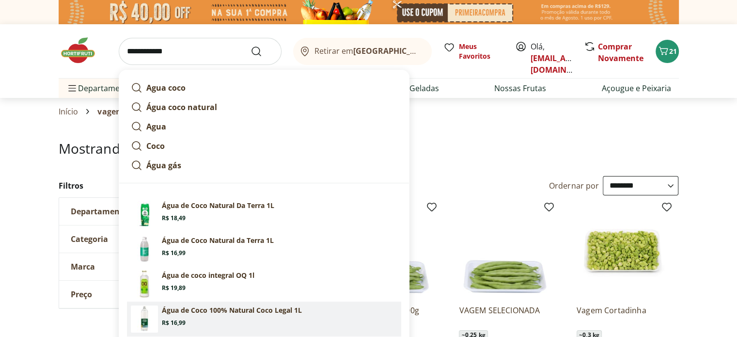
click at [237, 309] on p "Água de Coco 100% Natural Coco Legal 1L" at bounding box center [232, 310] width 140 height 10
type input "**********"
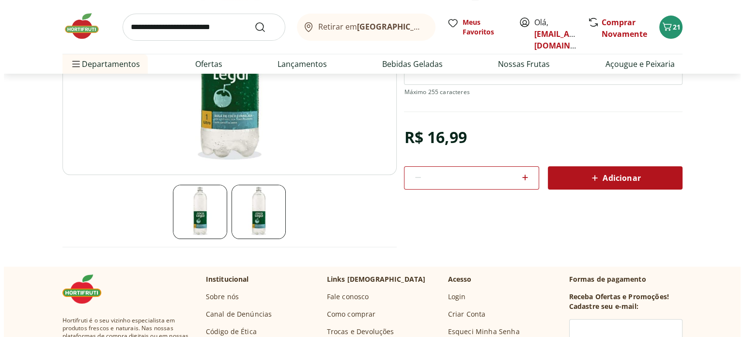
scroll to position [186, 0]
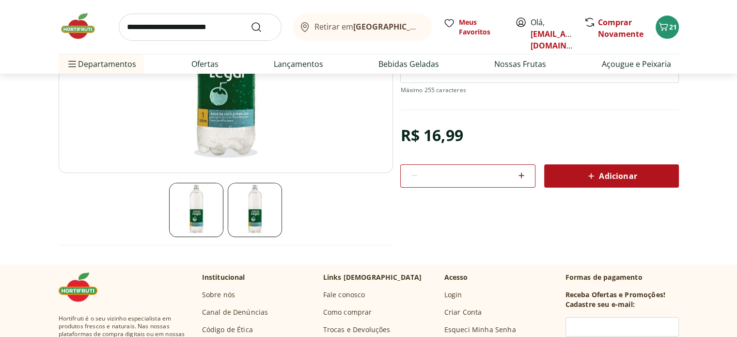
click at [612, 176] on span "Adicionar" at bounding box center [610, 176] width 51 height 12
click at [667, 27] on icon "Carrinho" at bounding box center [664, 27] width 12 height 12
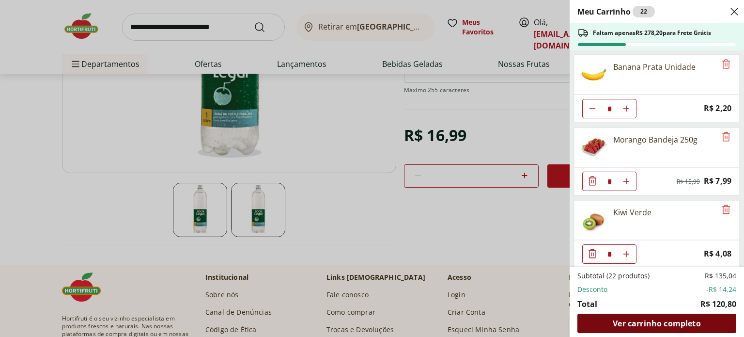
click at [675, 324] on span "Ver carrinho completo" at bounding box center [657, 323] width 88 height 8
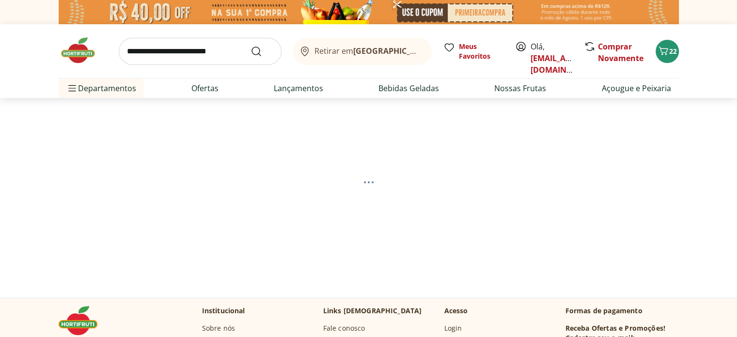
select select "**********"
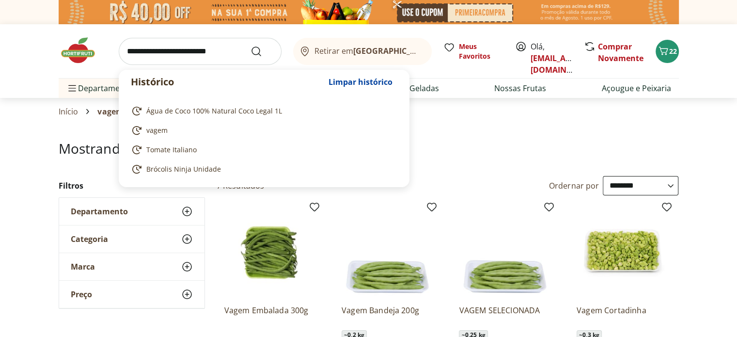
click at [151, 58] on input "search" at bounding box center [200, 51] width 163 height 27
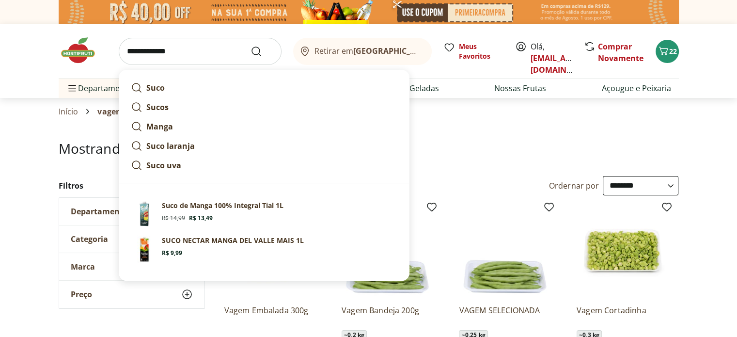
type input "**********"
click at [251, 46] on button "Submit Search" at bounding box center [262, 52] width 23 height 12
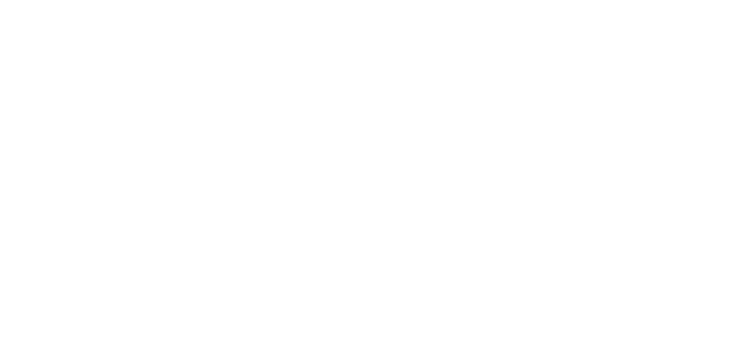
select select "**********"
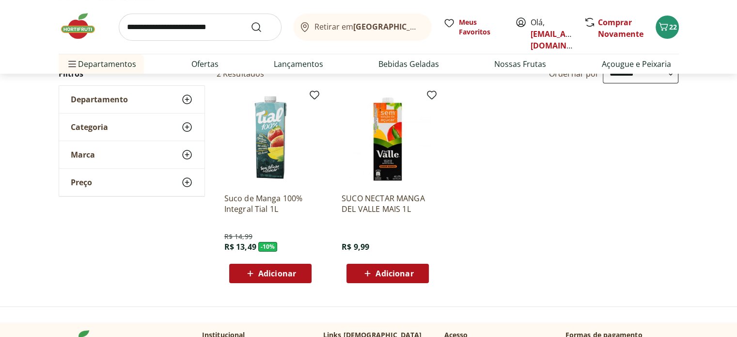
scroll to position [112, 0]
click at [273, 272] on span "Adicionar" at bounding box center [277, 273] width 38 height 8
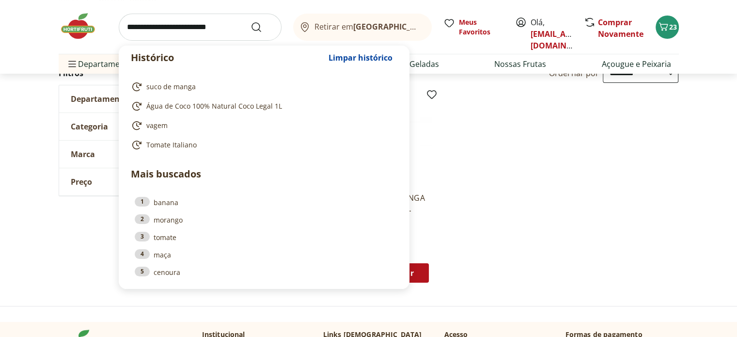
click at [187, 28] on input "search" at bounding box center [200, 27] width 163 height 27
click at [161, 27] on input "search" at bounding box center [200, 27] width 163 height 27
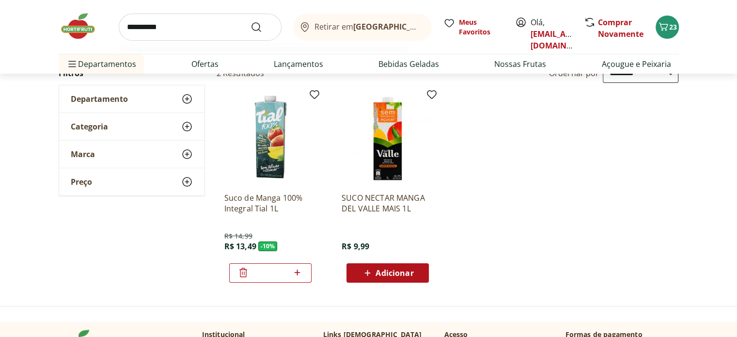
type input "**********"
click at [251, 21] on button "Submit Search" at bounding box center [262, 27] width 23 height 12
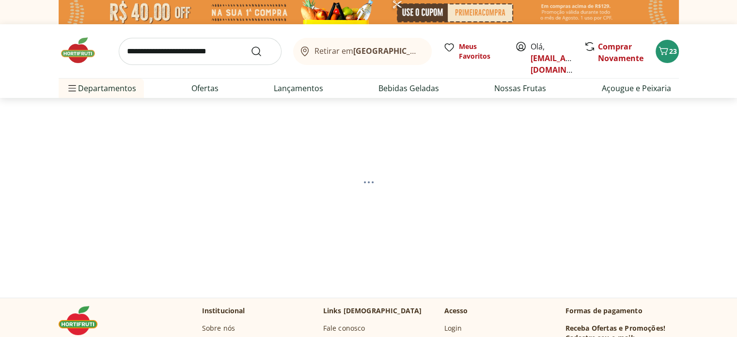
select select "**********"
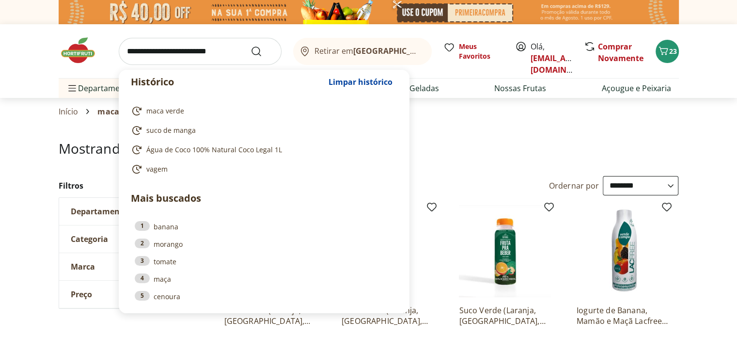
click at [136, 56] on input "search" at bounding box center [200, 51] width 163 height 27
drag, startPoint x: 136, startPoint y: 56, endPoint x: 140, endPoint y: 51, distance: 5.8
click at [140, 51] on input "search" at bounding box center [200, 51] width 163 height 27
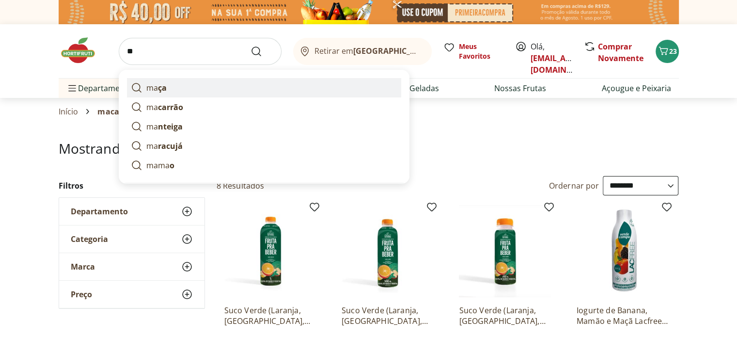
click at [178, 91] on link "ma ça" at bounding box center [264, 87] width 274 height 19
type input "****"
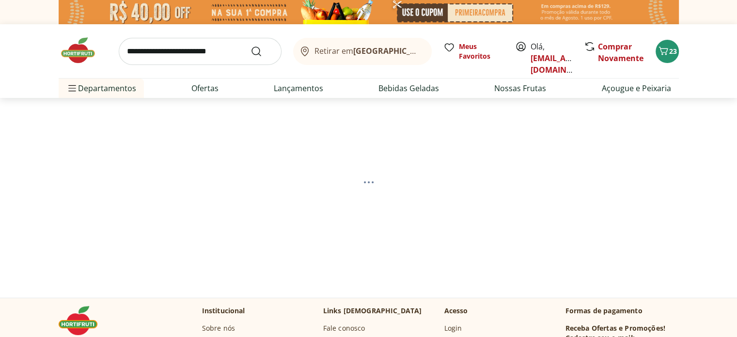
select select "**********"
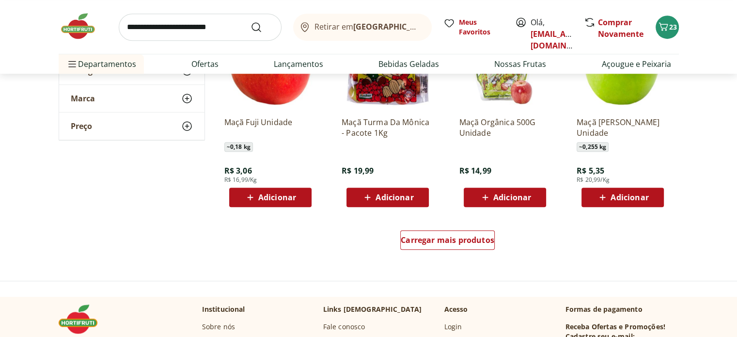
scroll to position [615, 0]
click at [628, 198] on span "Adicionar" at bounding box center [630, 197] width 38 height 8
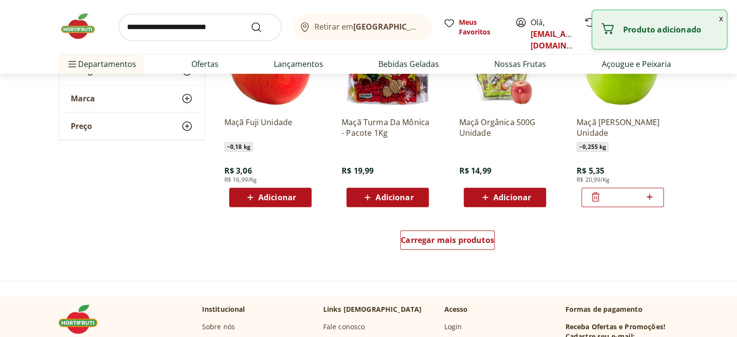
click at [654, 195] on icon at bounding box center [650, 197] width 12 height 12
type input "*"
click at [654, 195] on div "Adicionar" at bounding box center [622, 197] width 67 height 17
click at [283, 194] on span "Adicionar" at bounding box center [277, 197] width 38 height 8
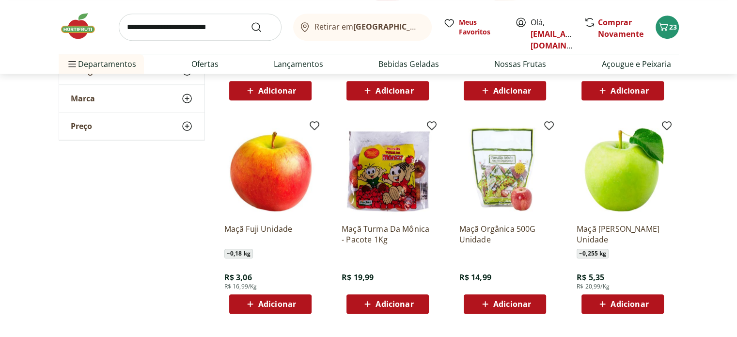
scroll to position [509, 0]
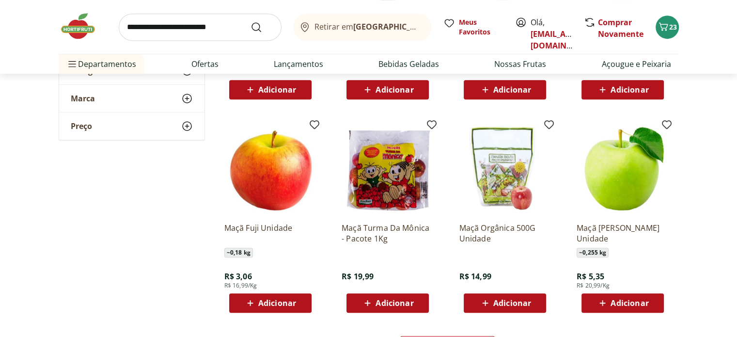
click at [403, 304] on span "Adicionar" at bounding box center [395, 303] width 38 height 8
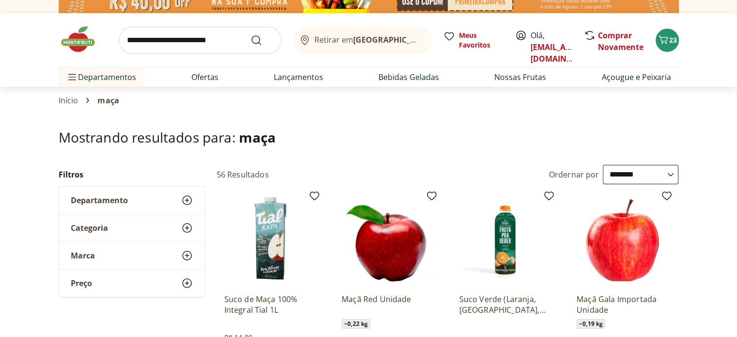
scroll to position [0, 0]
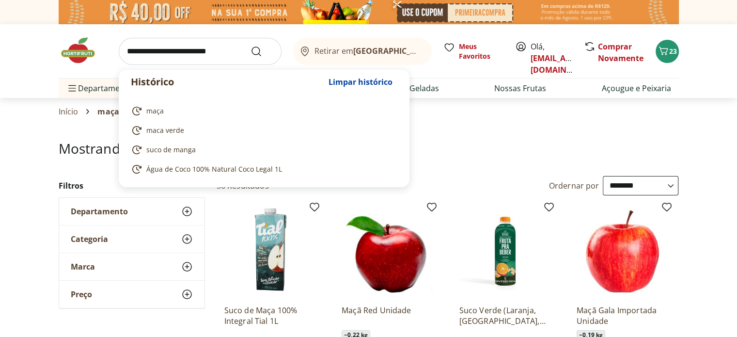
click at [192, 57] on input "search" at bounding box center [200, 51] width 163 height 27
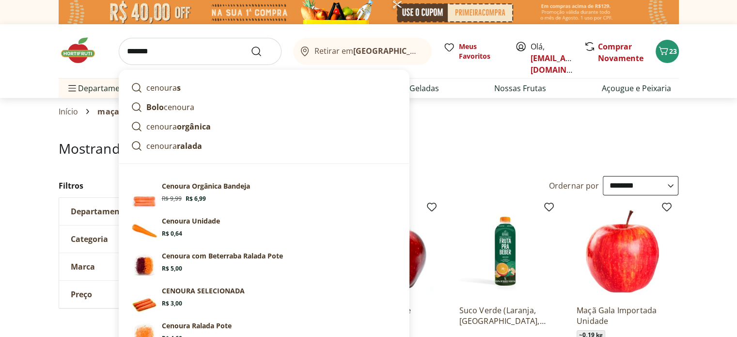
type input "*******"
click at [251, 46] on button "Submit Search" at bounding box center [262, 52] width 23 height 12
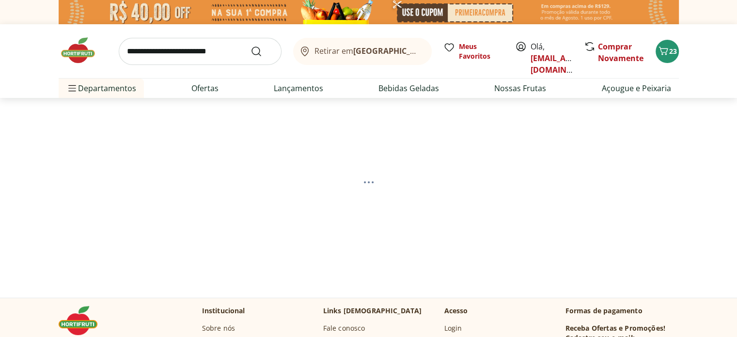
select select "**********"
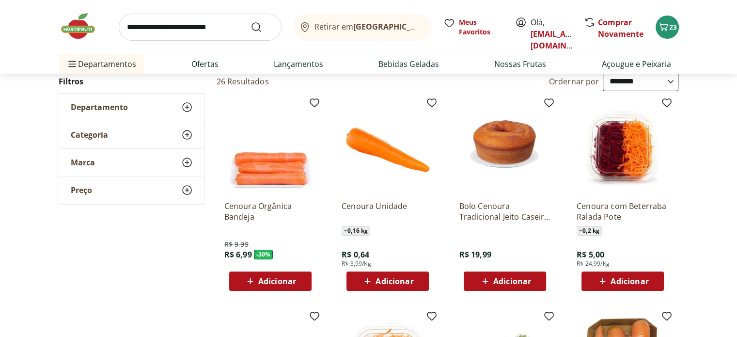
scroll to position [106, 0]
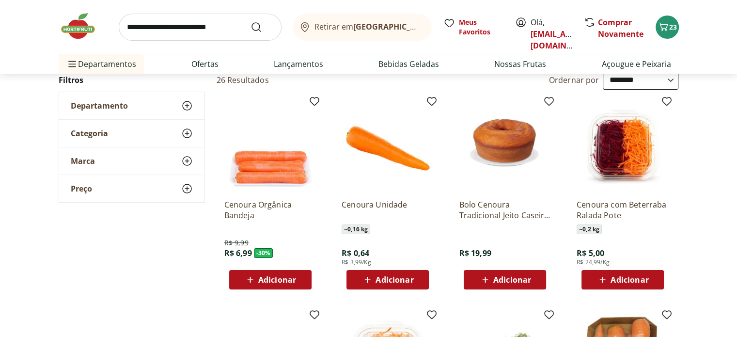
click at [389, 279] on span "Adicionar" at bounding box center [395, 280] width 38 height 8
click at [398, 281] on span "Adicionar" at bounding box center [395, 280] width 38 height 8
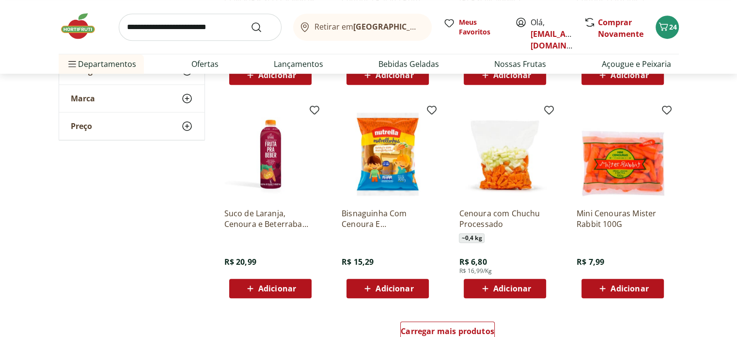
scroll to position [523, 0]
click at [631, 289] on span "Adicionar" at bounding box center [630, 288] width 38 height 8
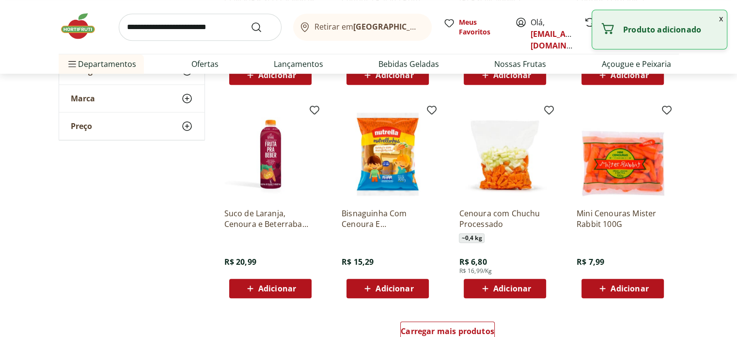
click at [650, 286] on div "Adicionar" at bounding box center [622, 288] width 67 height 17
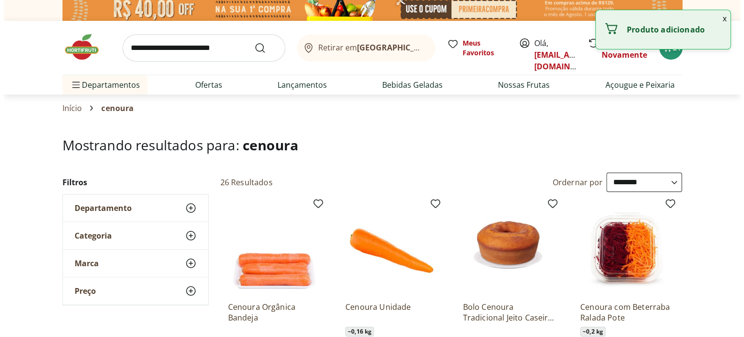
scroll to position [0, 0]
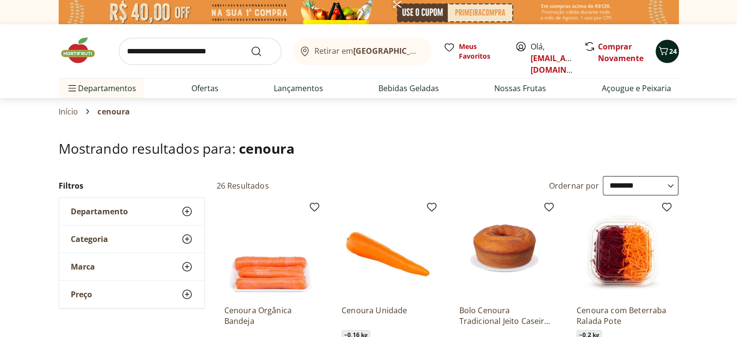
click at [668, 48] on icon "Carrinho" at bounding box center [664, 51] width 12 height 12
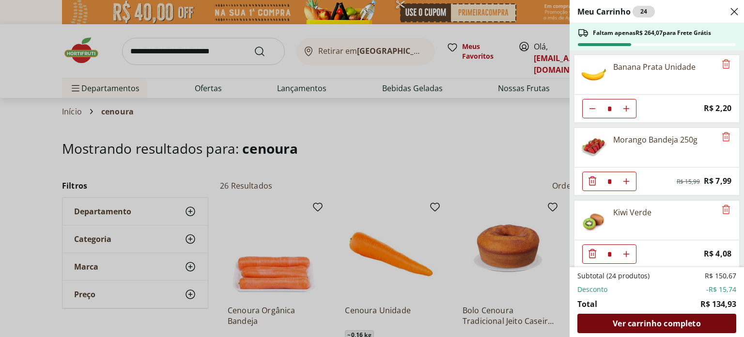
click at [674, 321] on span "Ver carrinho completo" at bounding box center [657, 323] width 88 height 8
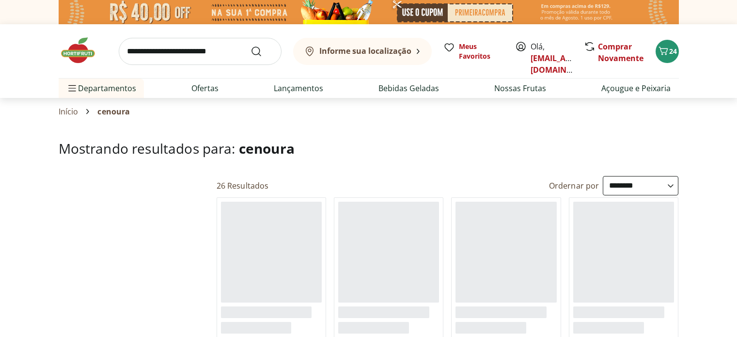
select select "**********"
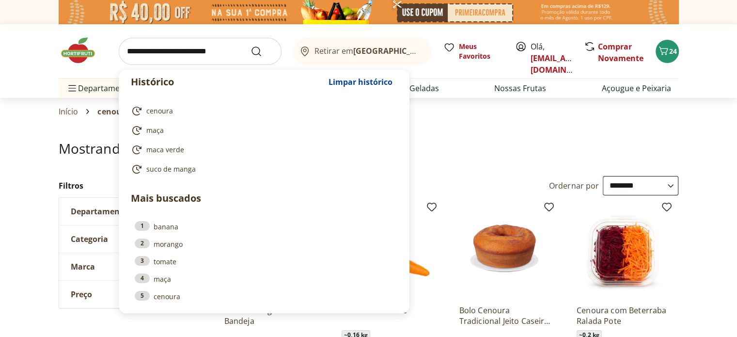
click at [175, 54] on input "search" at bounding box center [200, 51] width 163 height 27
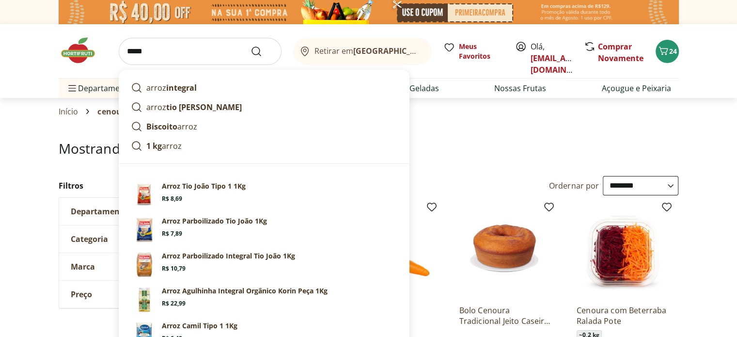
type input "*****"
click at [251, 46] on button "Submit Search" at bounding box center [262, 52] width 23 height 12
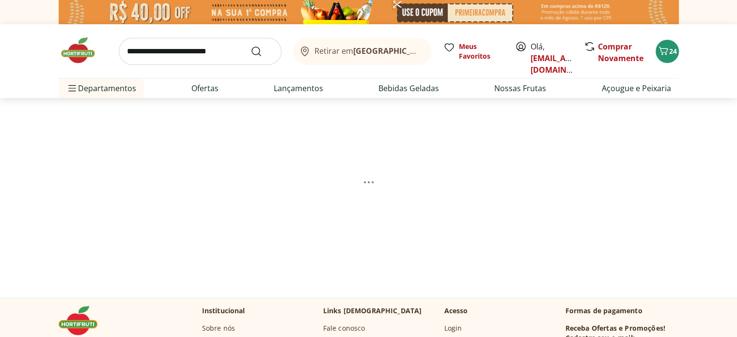
select select "**********"
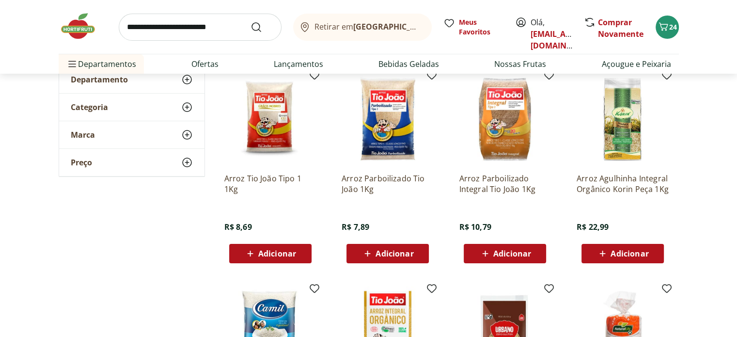
scroll to position [133, 0]
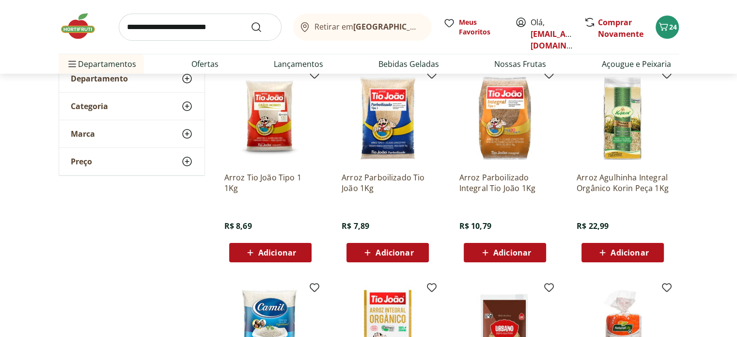
click at [285, 250] on span "Adicionar" at bounding box center [277, 253] width 38 height 8
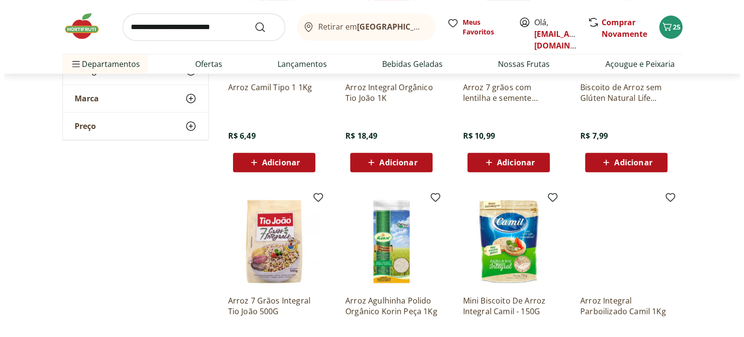
scroll to position [426, 0]
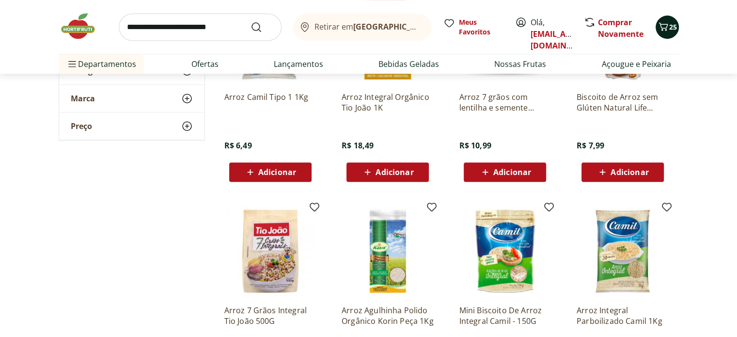
click at [667, 27] on icon "Carrinho" at bounding box center [664, 27] width 12 height 12
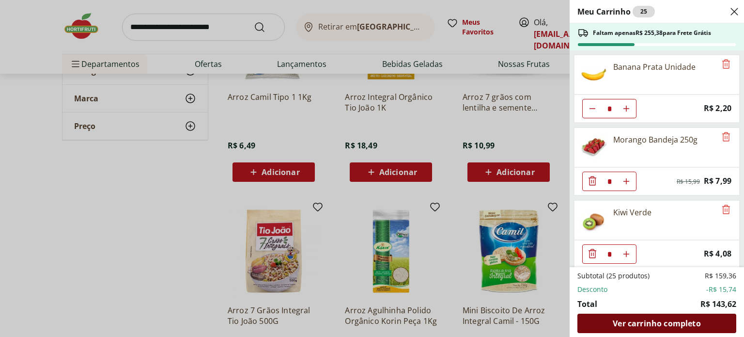
click at [665, 327] on span "Ver carrinho completo" at bounding box center [657, 323] width 88 height 8
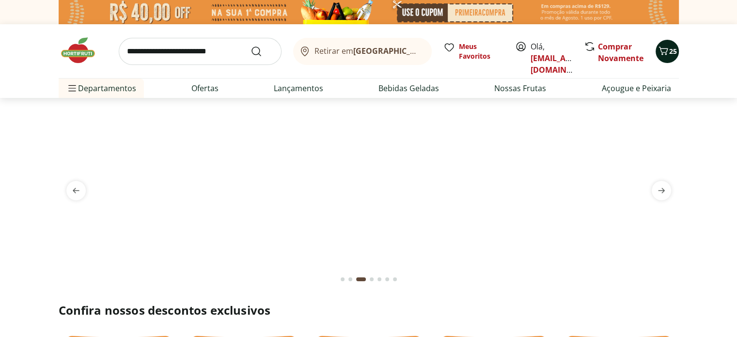
click at [664, 48] on icon "Carrinho" at bounding box center [664, 51] width 12 height 12
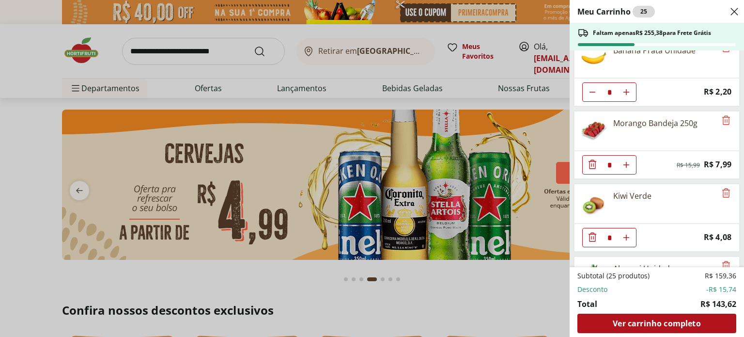
scroll to position [12, 0]
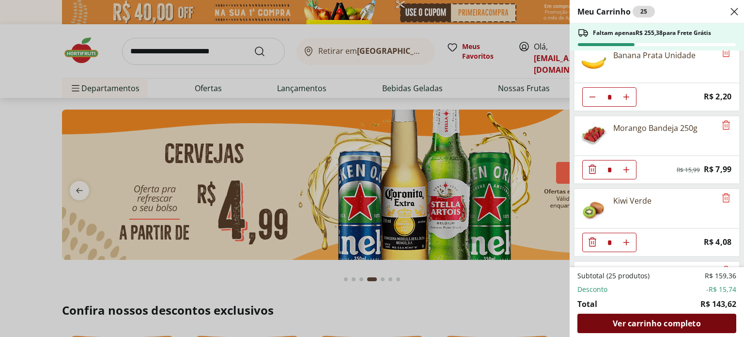
click at [660, 324] on span "Ver carrinho completo" at bounding box center [657, 323] width 88 height 8
